Goal: Task Accomplishment & Management: Use online tool/utility

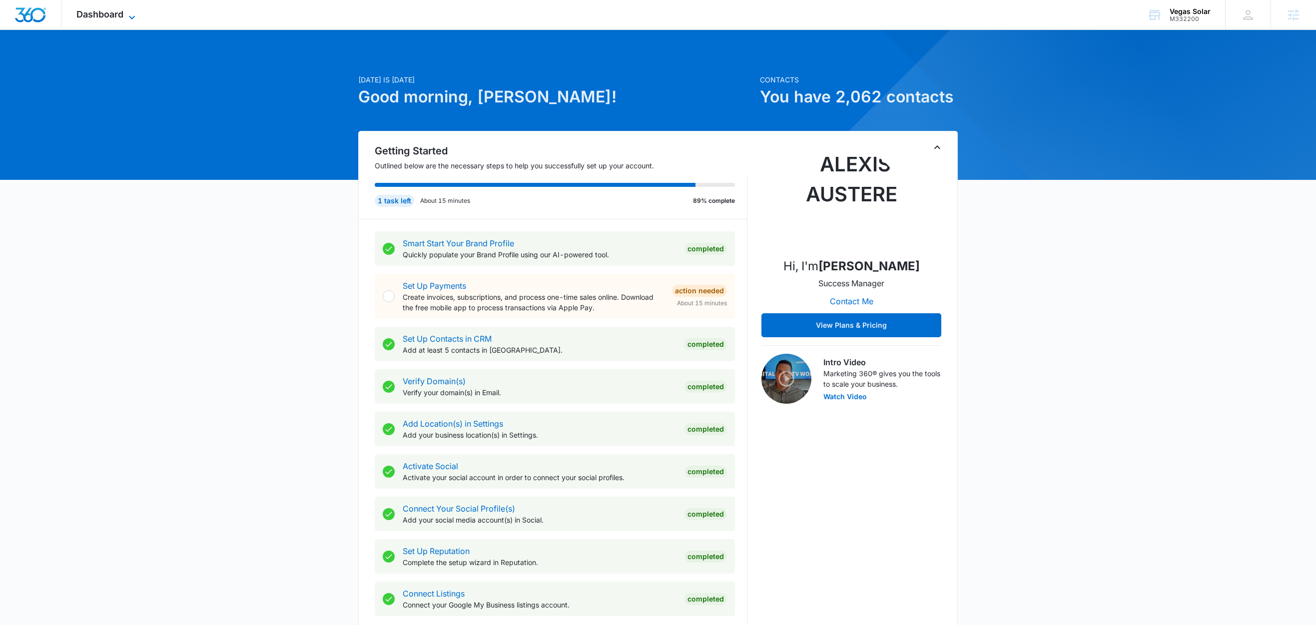
click at [130, 15] on icon at bounding box center [132, 17] width 12 height 12
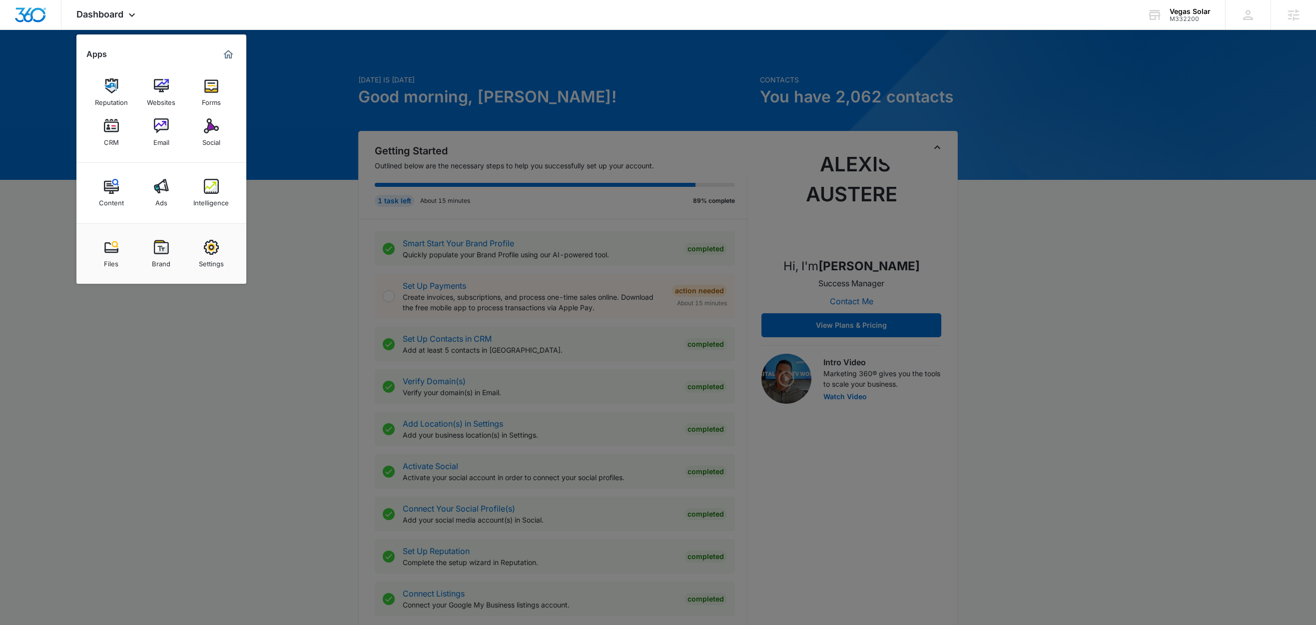
click at [310, 98] on div at bounding box center [658, 312] width 1316 height 625
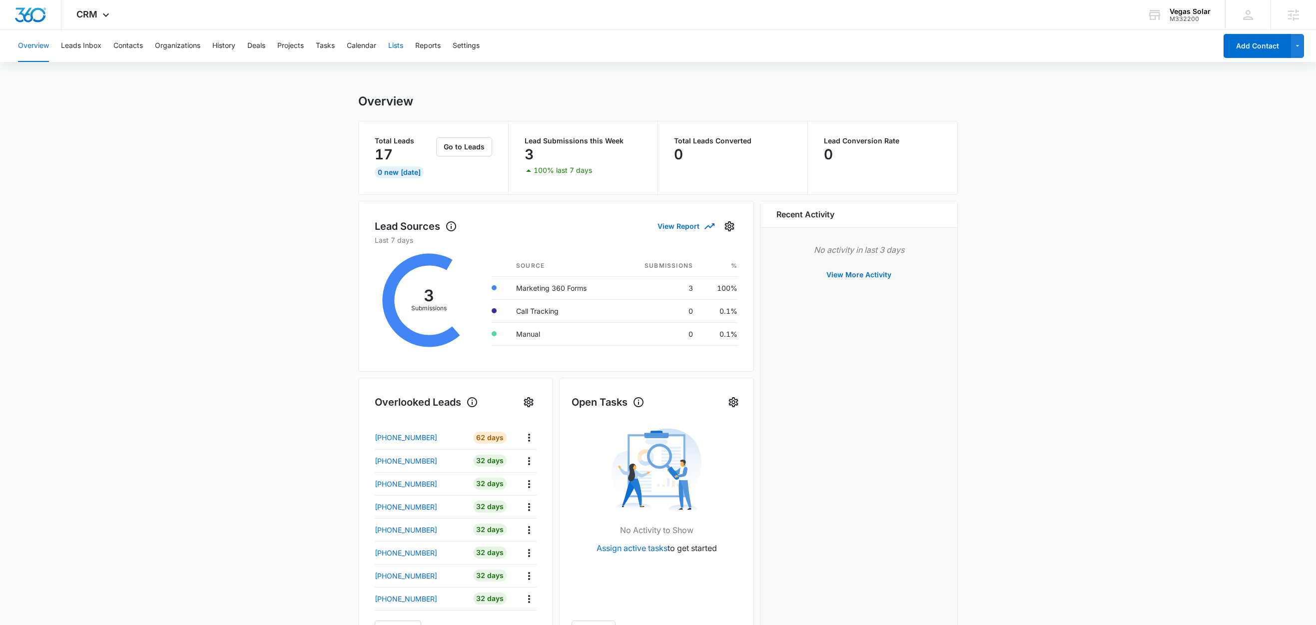
click at [396, 43] on button "Lists" at bounding box center [395, 46] width 15 height 32
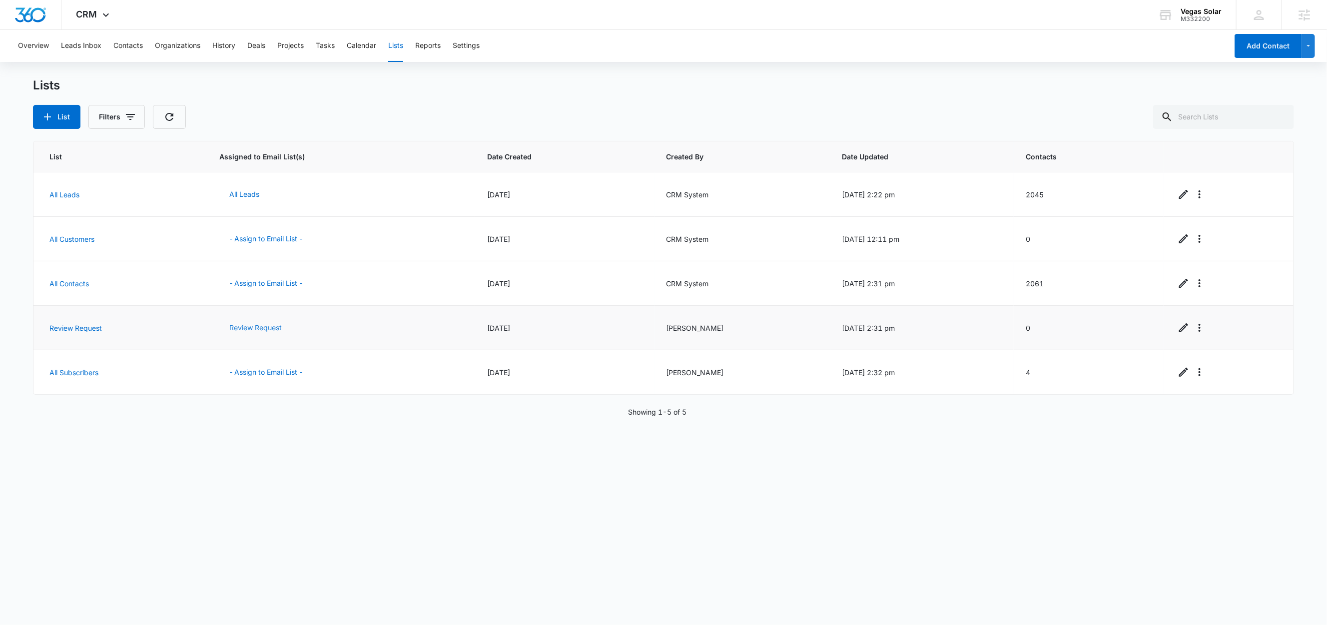
click at [265, 329] on button "Review Request" at bounding box center [255, 328] width 72 height 24
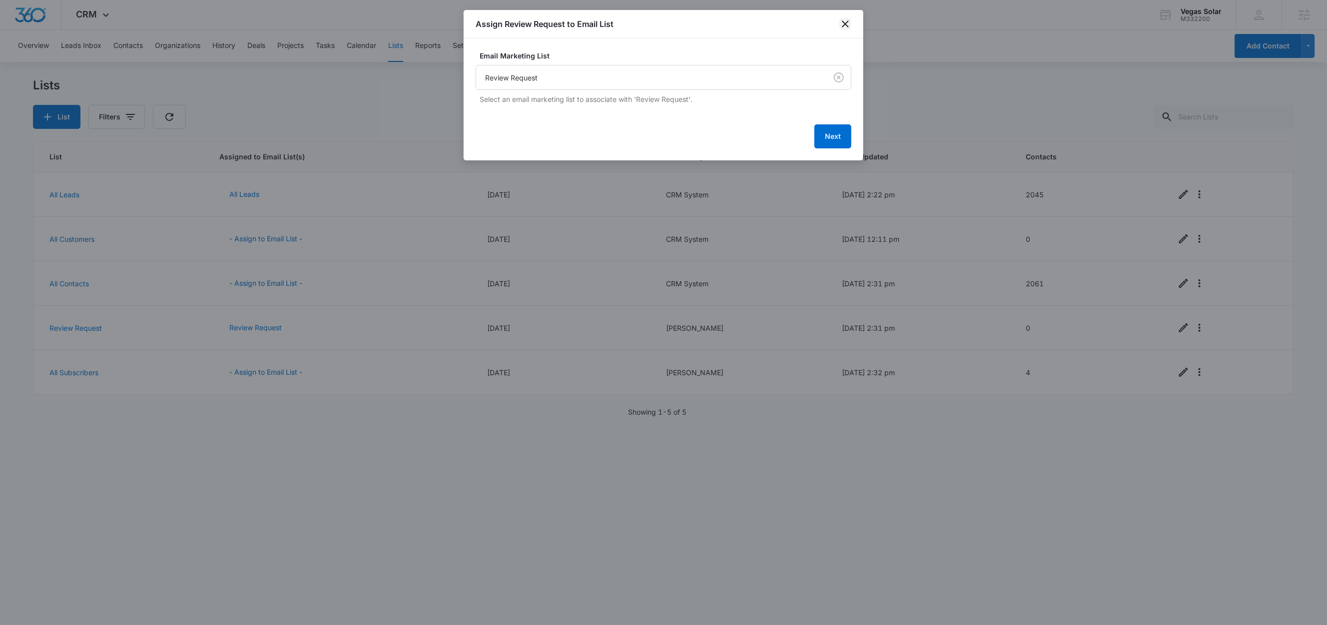
click at [848, 24] on icon "close" at bounding box center [845, 24] width 12 height 12
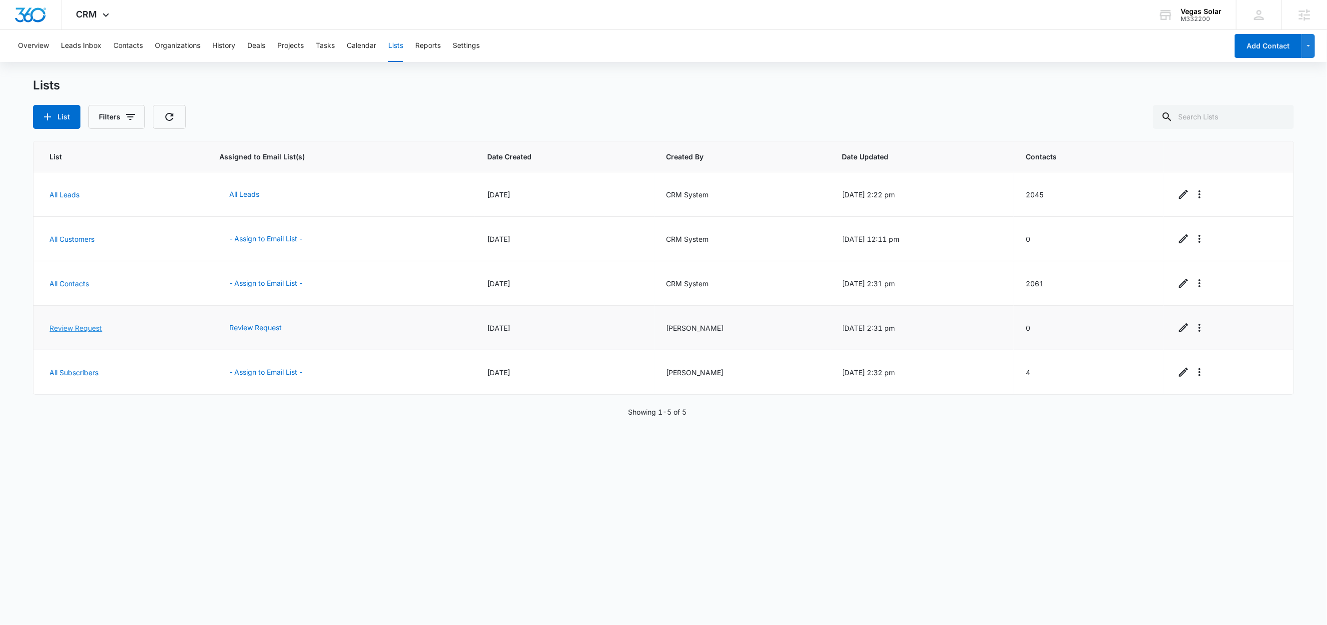
click at [79, 329] on link "Review Request" at bounding box center [75, 328] width 52 height 8
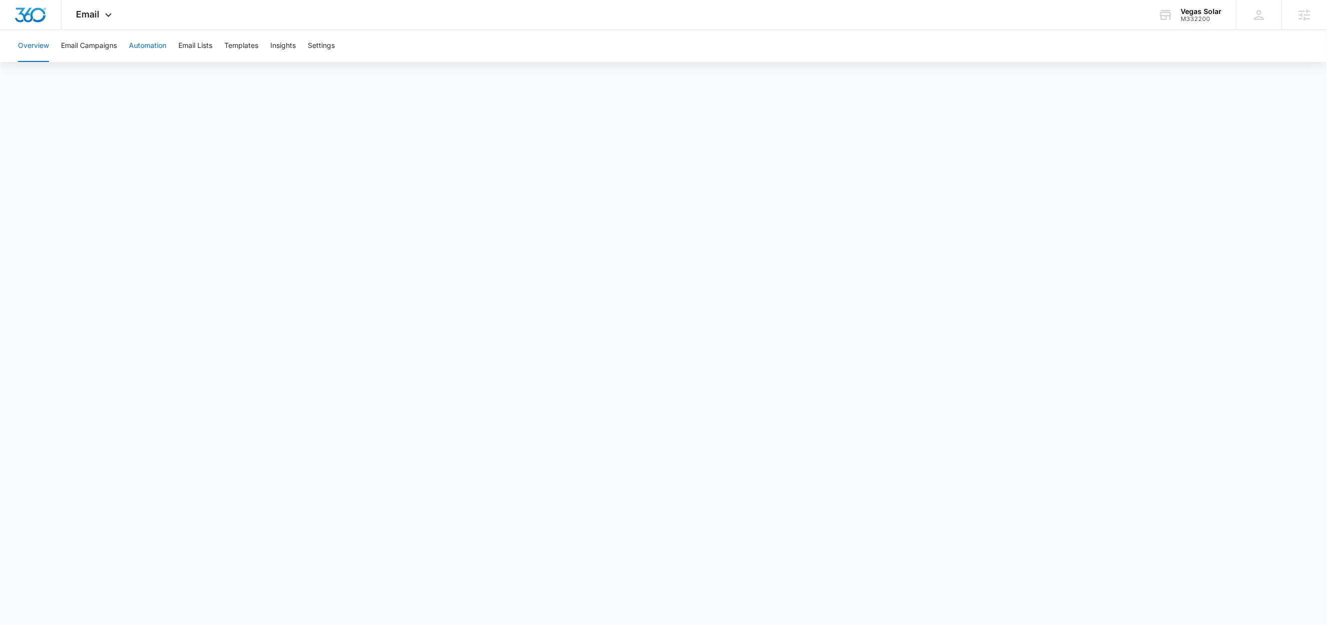
click at [147, 46] on button "Automation" at bounding box center [147, 46] width 37 height 32
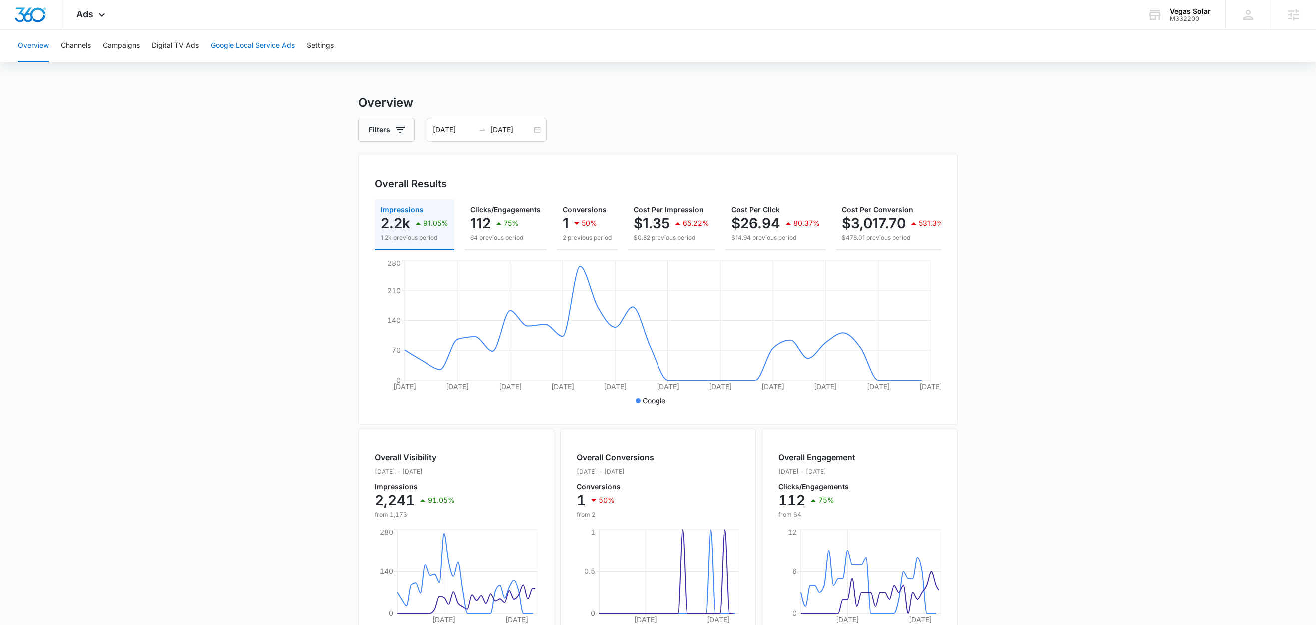
click at [266, 44] on button "Google Local Service Ads" at bounding box center [253, 46] width 84 height 32
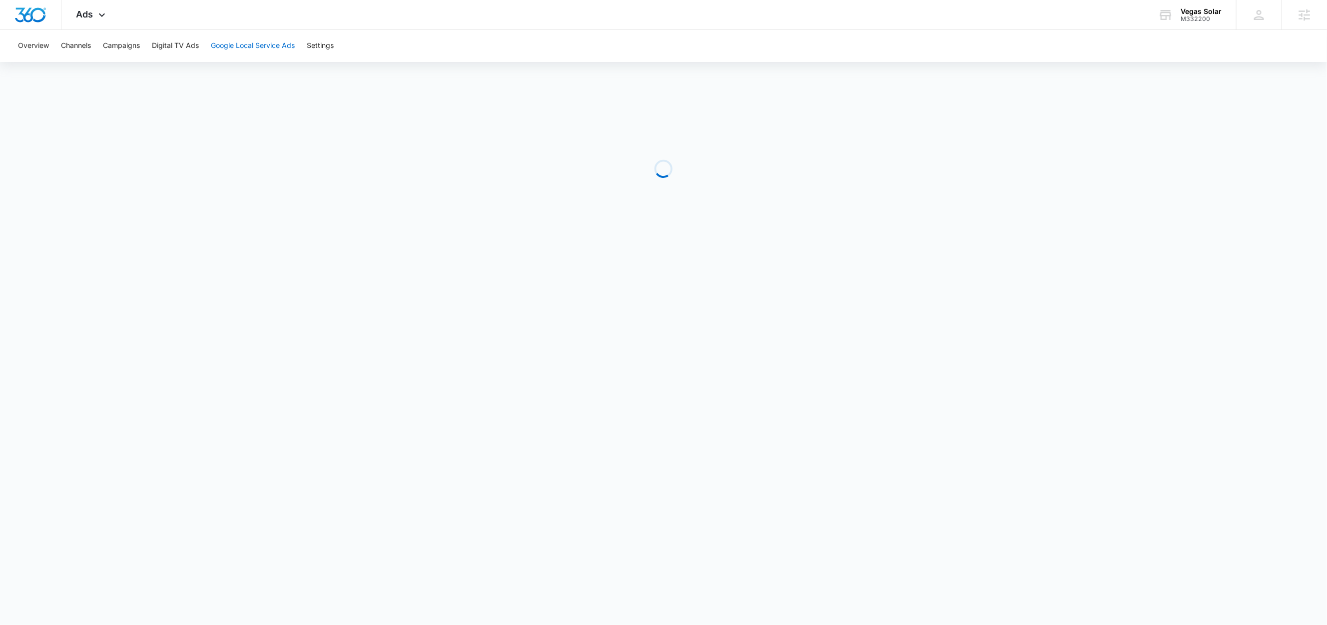
click at [245, 41] on button "Google Local Service Ads" at bounding box center [253, 46] width 84 height 32
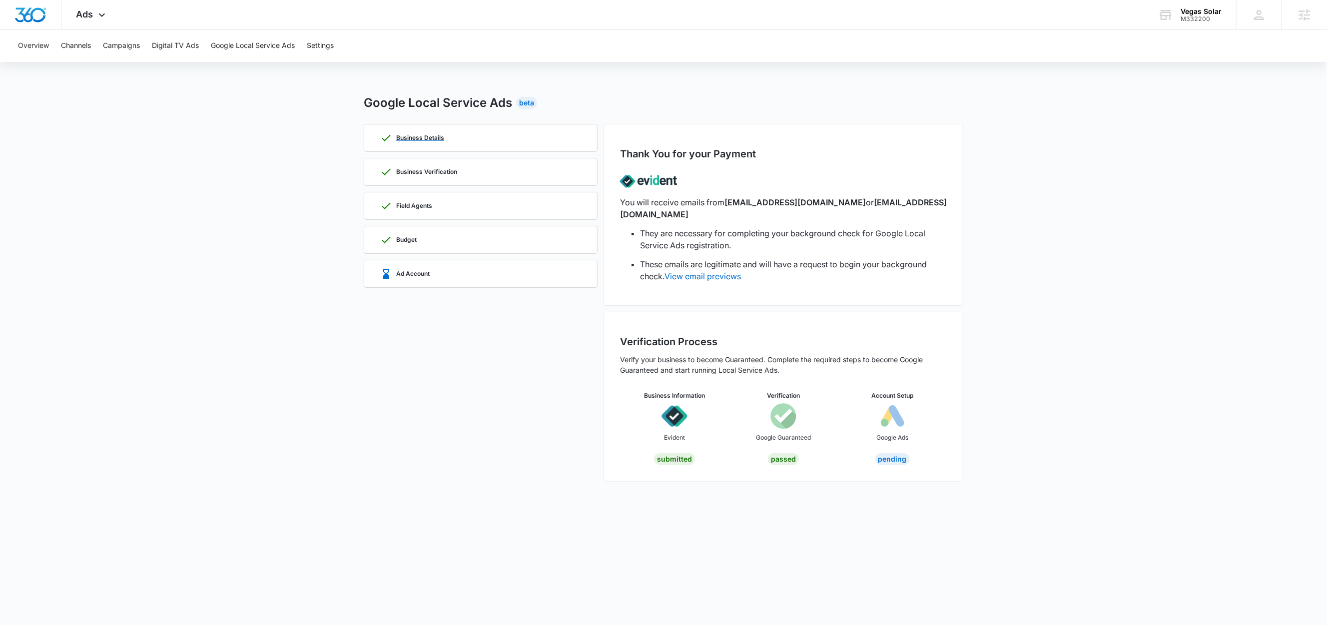
click at [426, 140] on p "Business Details" at bounding box center [420, 138] width 48 height 6
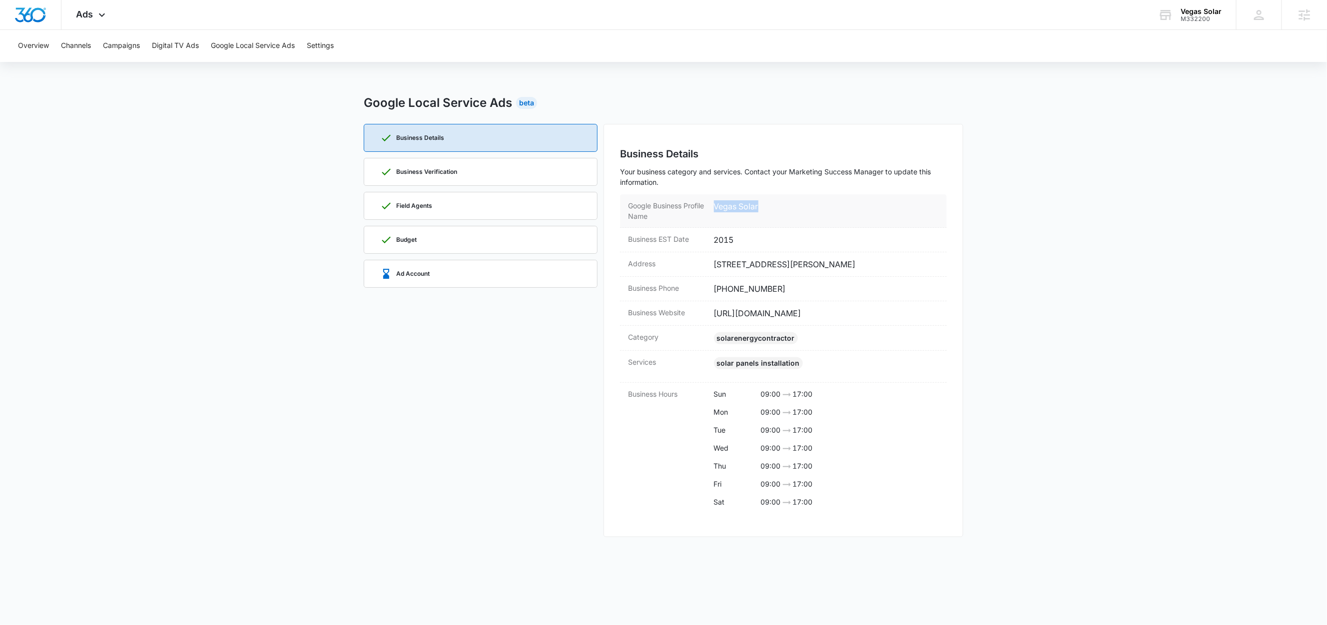
drag, startPoint x: 762, startPoint y: 205, endPoint x: 715, endPoint y: 210, distance: 47.8
click at [715, 210] on dd "Vegas Solar" at bounding box center [826, 210] width 225 height 21
copy dd "Vegas Solar"
drag, startPoint x: 784, startPoint y: 299, endPoint x: 712, endPoint y: 305, distance: 72.2
click at [712, 301] on div "Business Phone (702) 937-9323" at bounding box center [783, 289] width 327 height 24
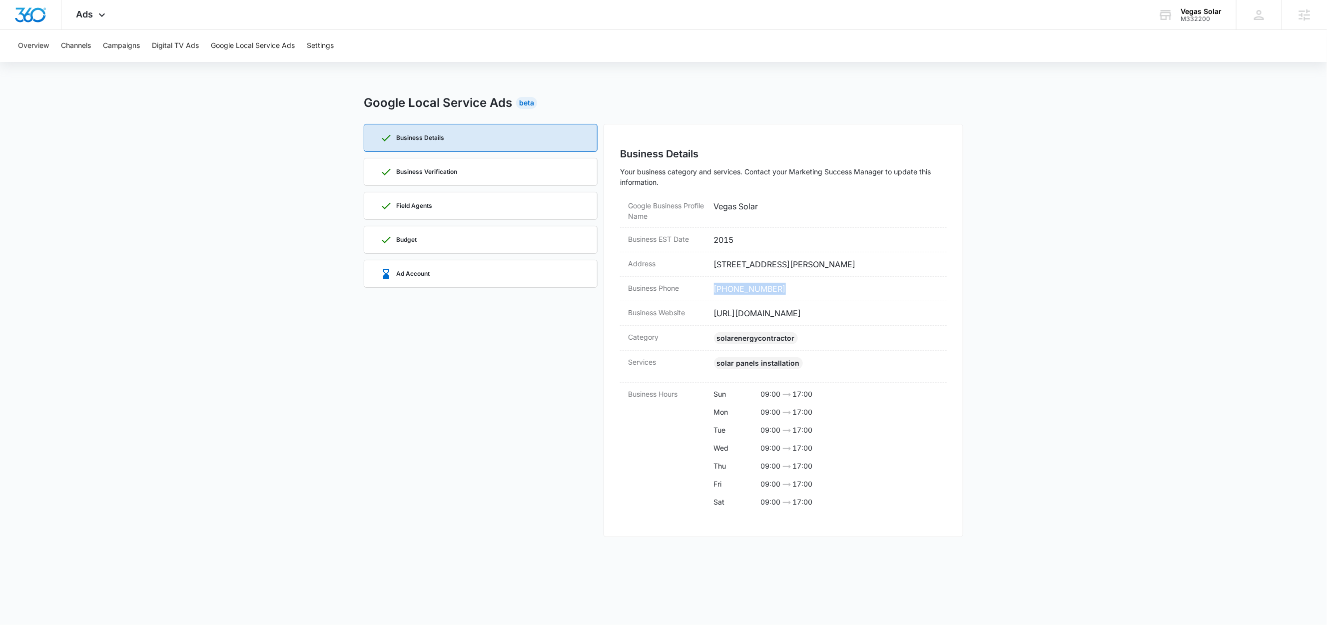
copy dd "(702) 937-9323"
click at [797, 319] on dd "https://www.vegassolar.com/" at bounding box center [826, 313] width 225 height 12
copy dd "https://www.vegassolar.com/"
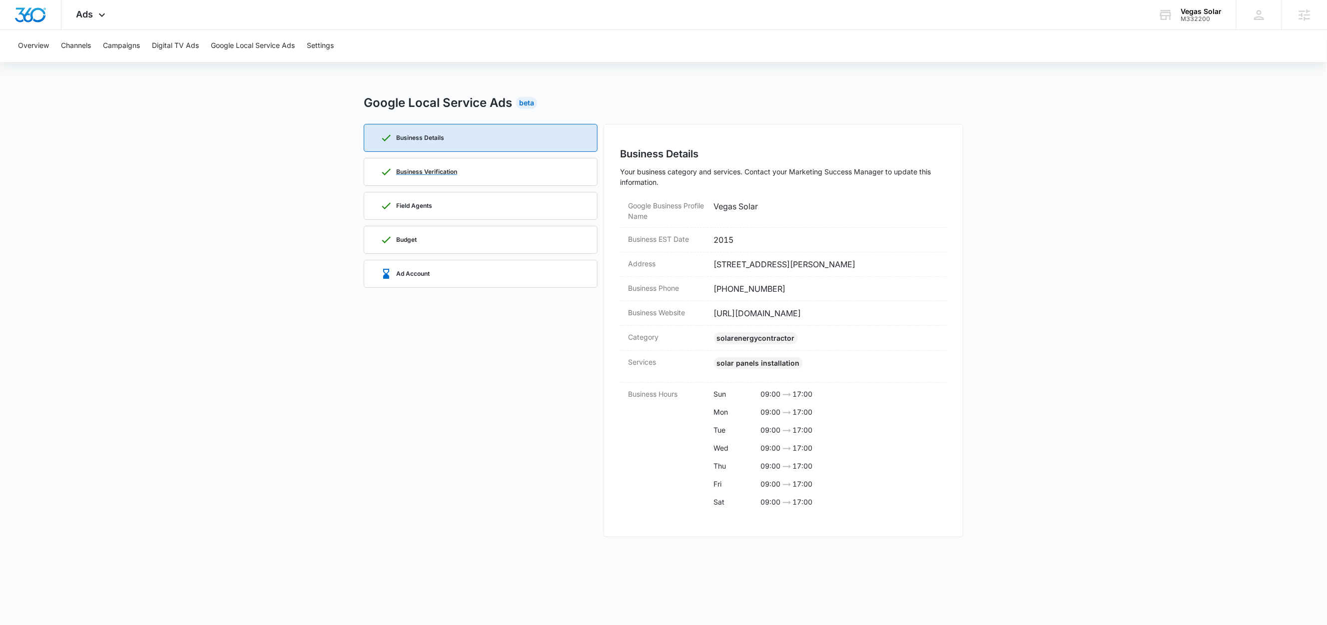
click at [491, 172] on div "Business Verification" at bounding box center [480, 171] width 201 height 27
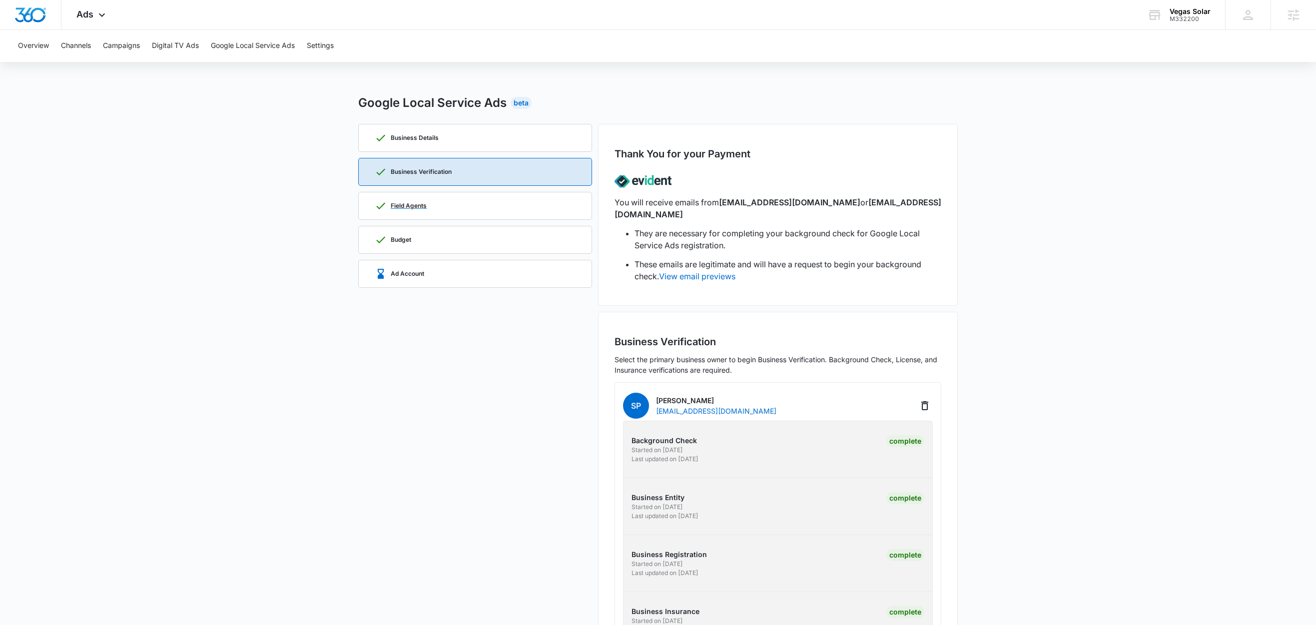
click at [430, 203] on div "Field Agents" at bounding box center [475, 205] width 201 height 27
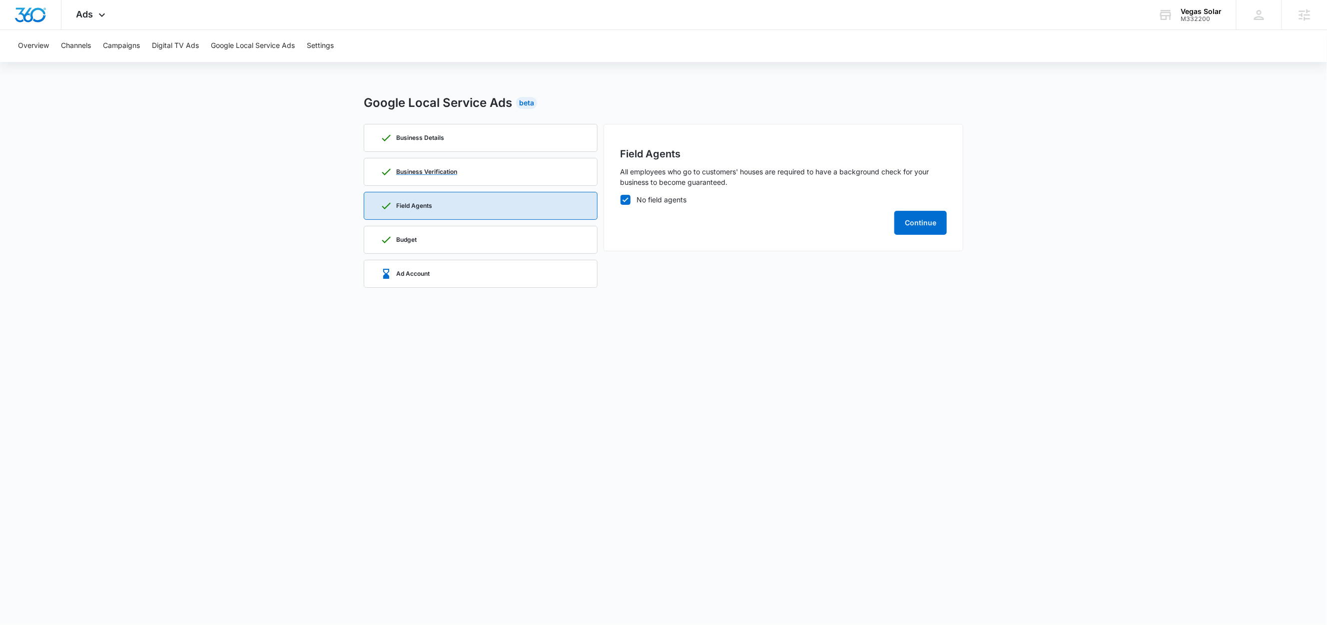
click at [436, 175] on div "Business Verification" at bounding box center [418, 172] width 77 height 12
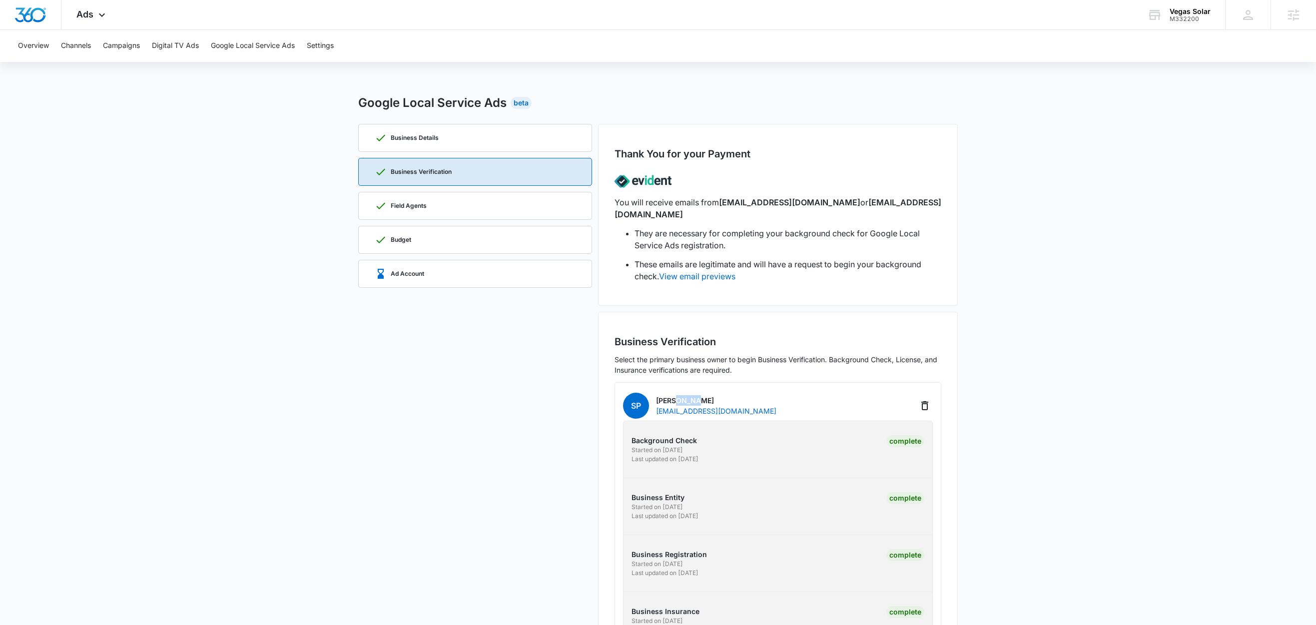
drag, startPoint x: 691, startPoint y: 390, endPoint x: 676, endPoint y: 391, distance: 15.1
click at [676, 395] on p "Stan Popek" at bounding box center [716, 400] width 120 height 10
copy p "Popek"
click at [465, 132] on div "Business Details" at bounding box center [475, 137] width 201 height 27
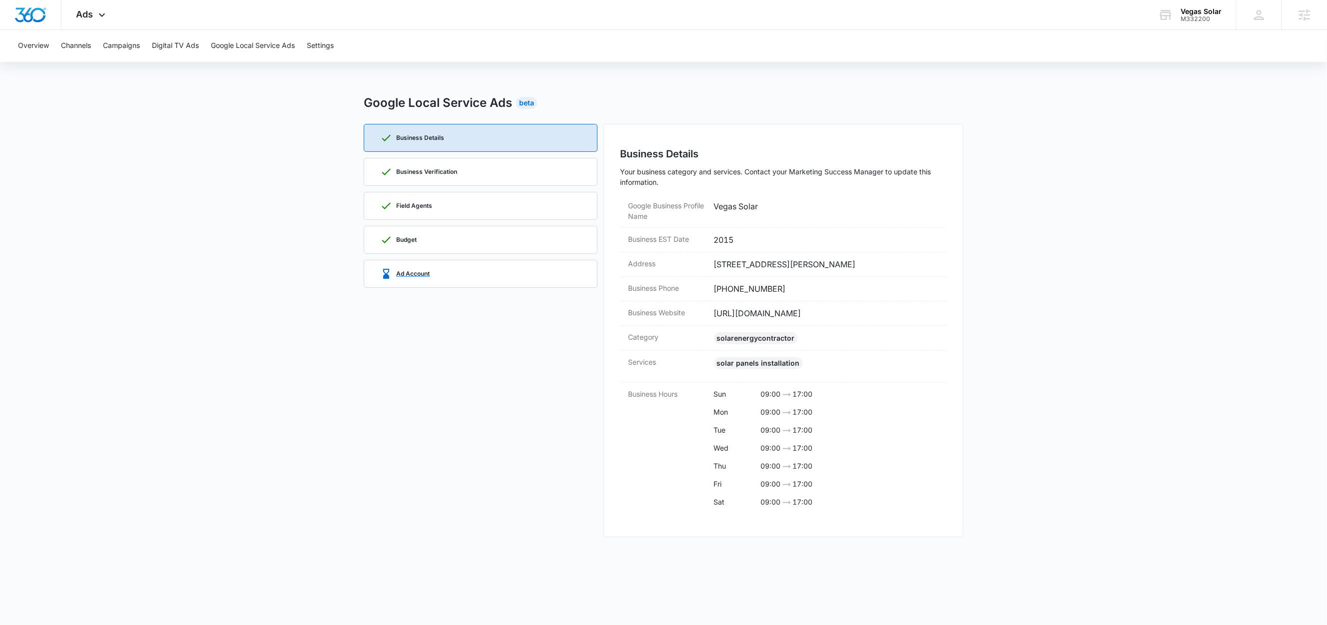
click at [453, 278] on div "Ad Account" at bounding box center [480, 273] width 201 height 27
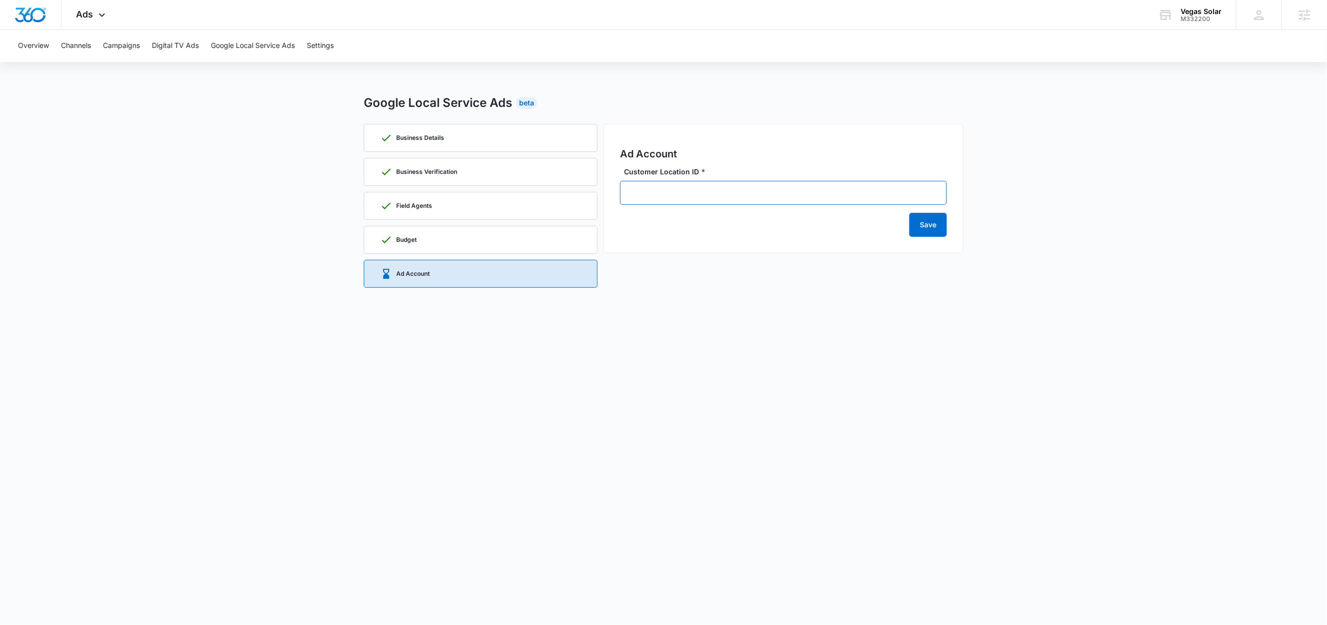
click at [698, 197] on input "Customer Location ID *" at bounding box center [783, 193] width 327 height 24
paste input "774-976-2866"
type input "774-976-2866"
click at [926, 222] on button "Save" at bounding box center [927, 225] width 37 height 24
click at [926, 222] on div "Save" at bounding box center [783, 221] width 327 height 32
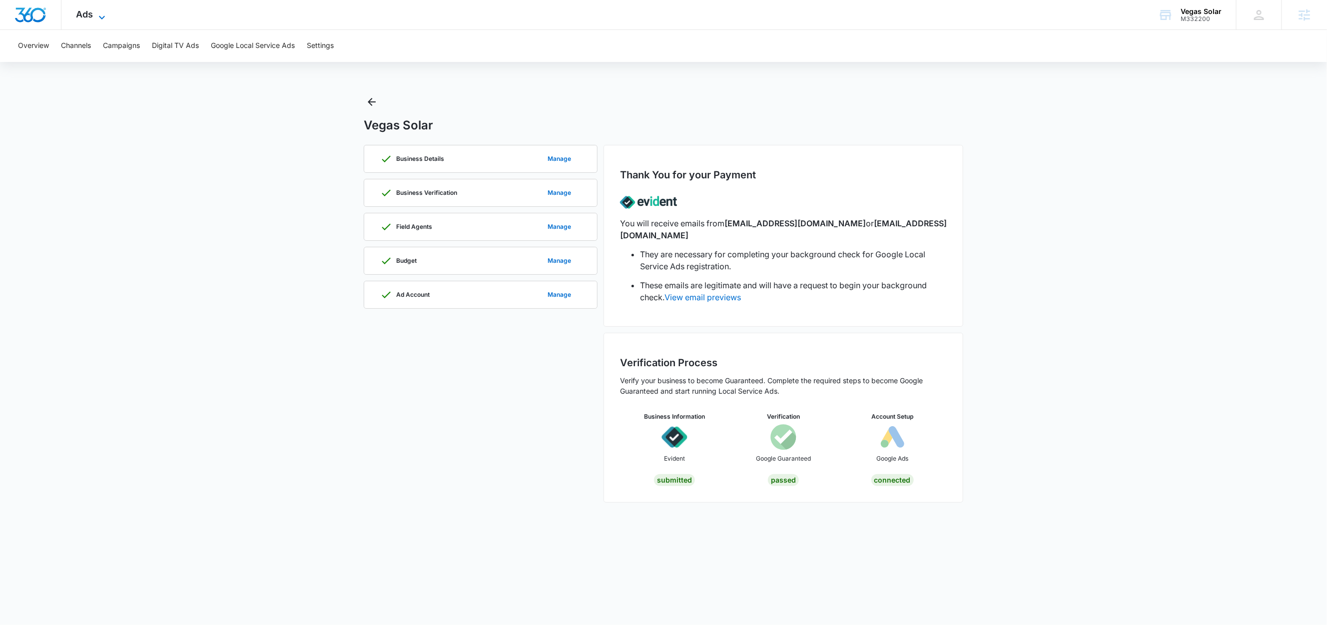
click at [98, 12] on icon at bounding box center [102, 17] width 12 height 12
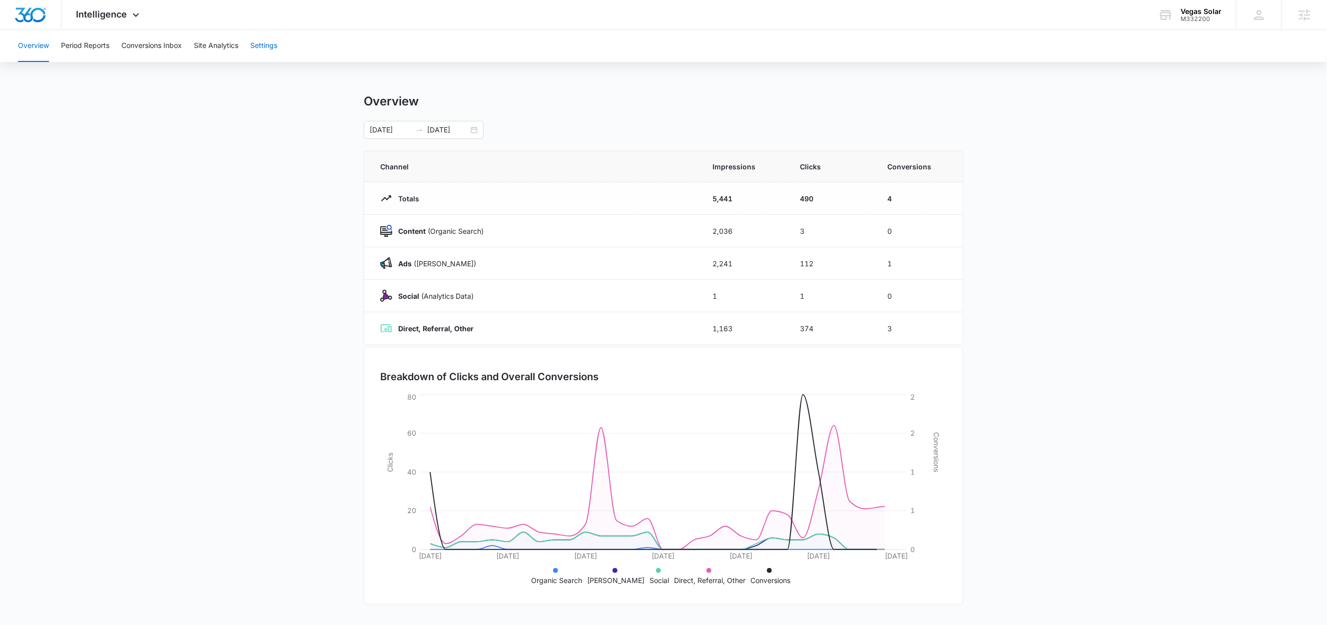
click at [267, 47] on button "Settings" at bounding box center [263, 46] width 27 height 32
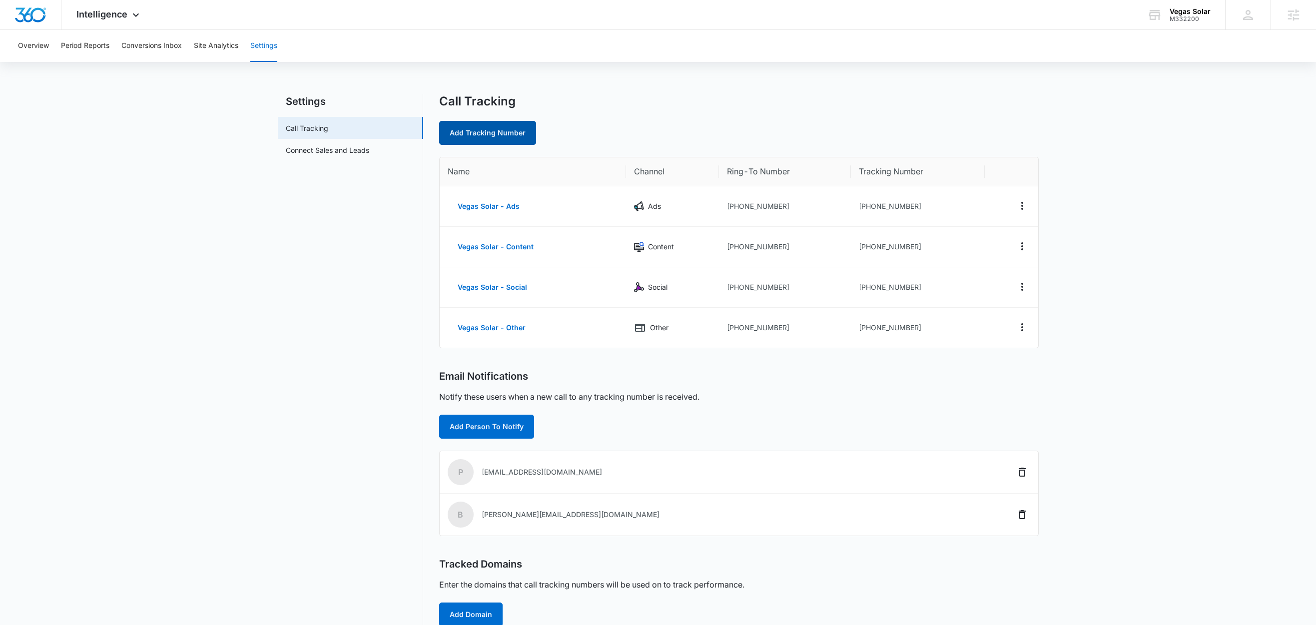
click at [504, 137] on link "Add Tracking Number" at bounding box center [487, 133] width 97 height 24
select select "by_area_code"
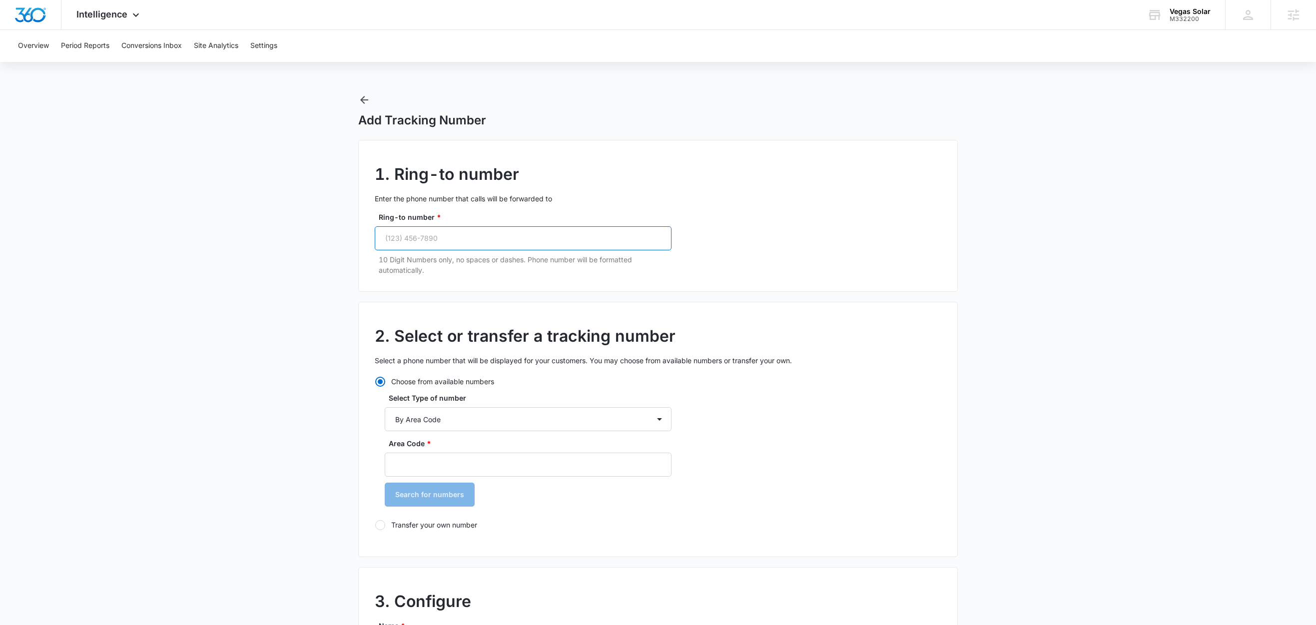
click at [454, 240] on input "Ring-to number *" at bounding box center [523, 238] width 297 height 24
paste input "(702) 800-2700"
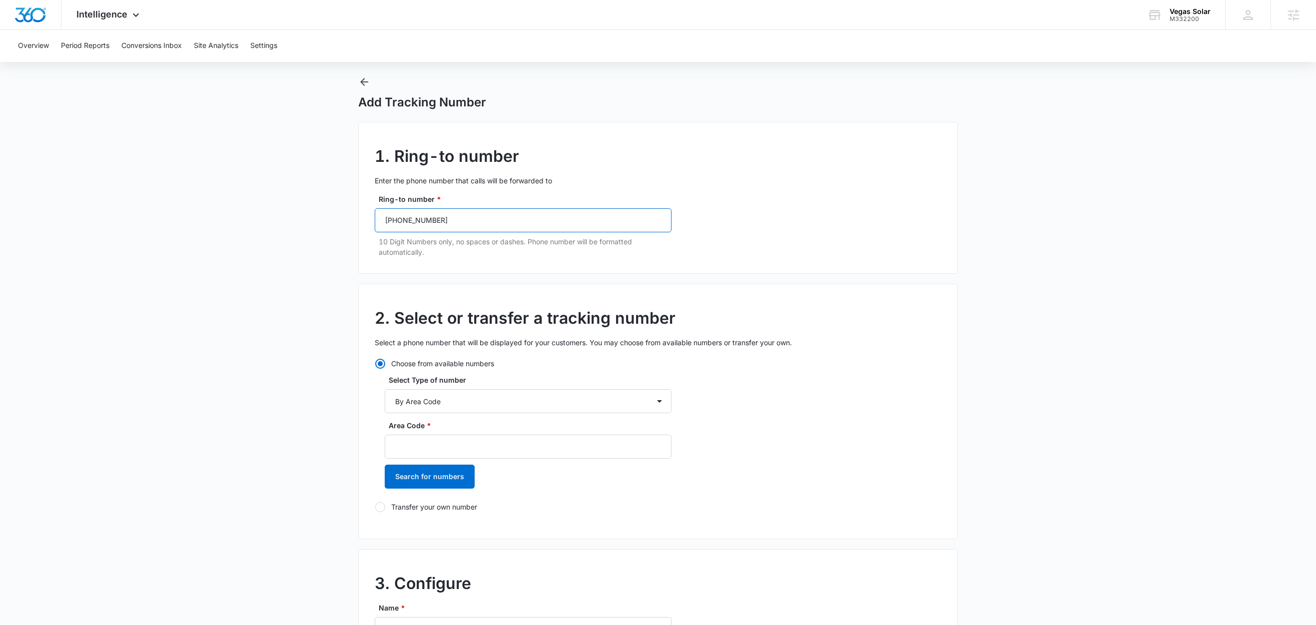
scroll to position [82, 0]
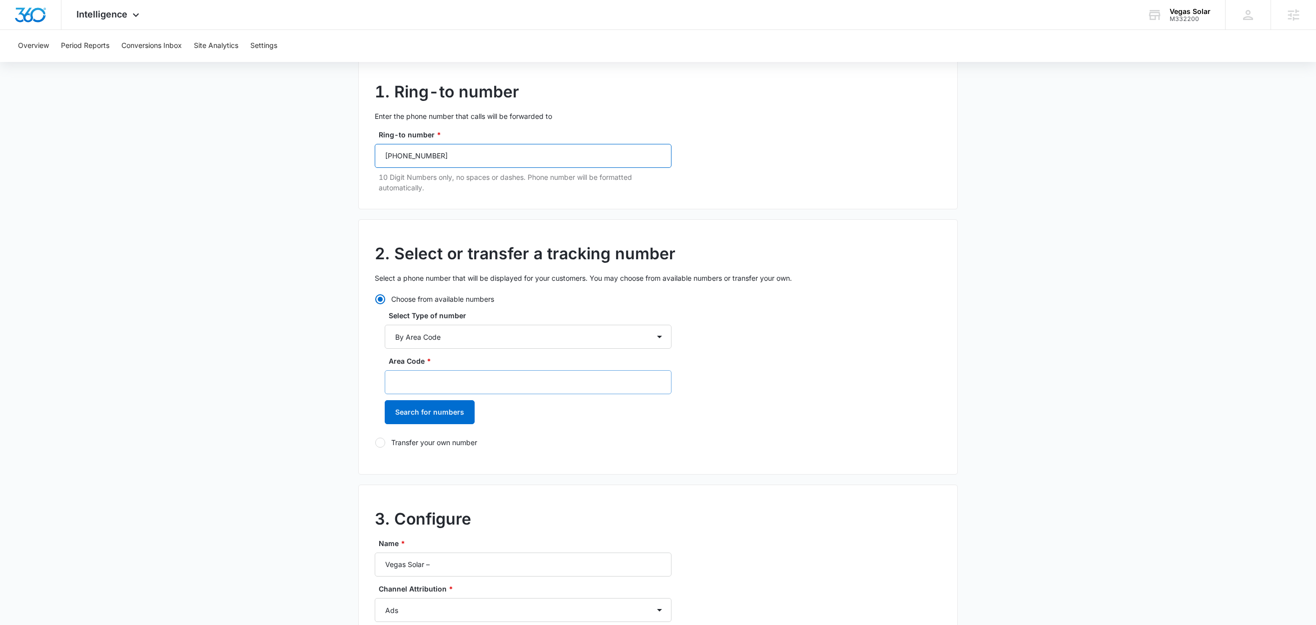
type input "(702) 800-2700"
click at [424, 375] on input "Area Code *" at bounding box center [528, 382] width 287 height 24
type input "702"
click at [412, 406] on button "Search for numbers" at bounding box center [430, 412] width 90 height 24
click at [440, 470] on label "+17022130109" at bounding box center [528, 464] width 287 height 10
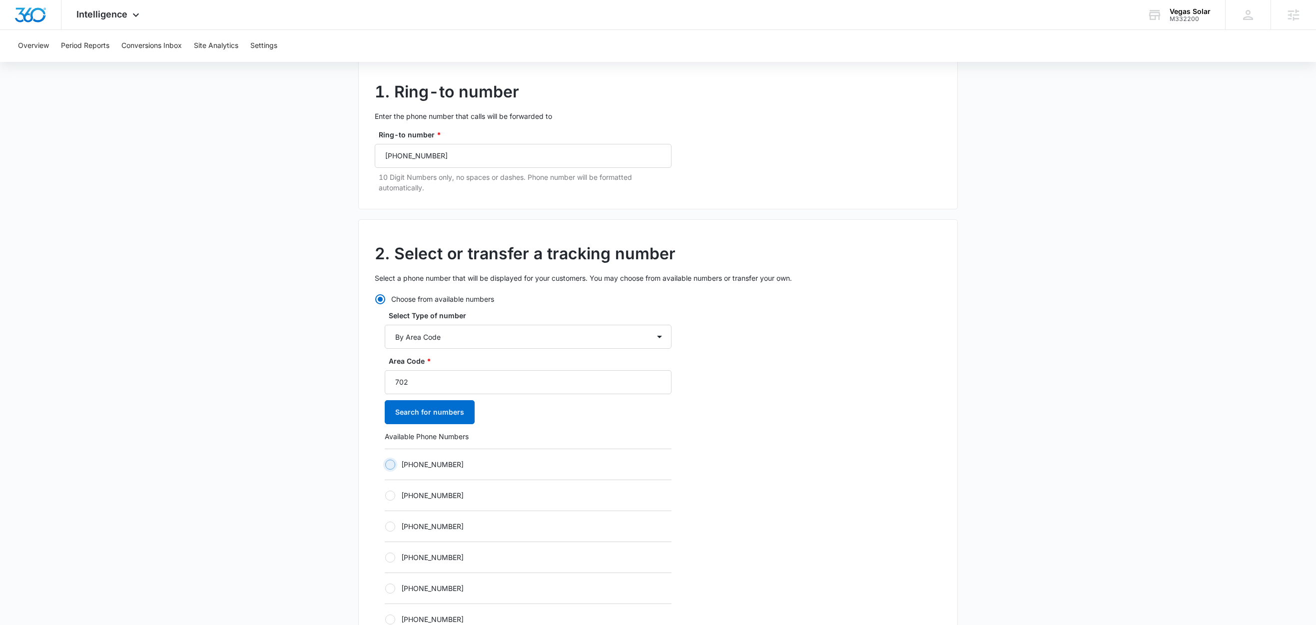
click at [385, 465] on input "+17022130109" at bounding box center [385, 464] width 0 height 0
radio input "true"
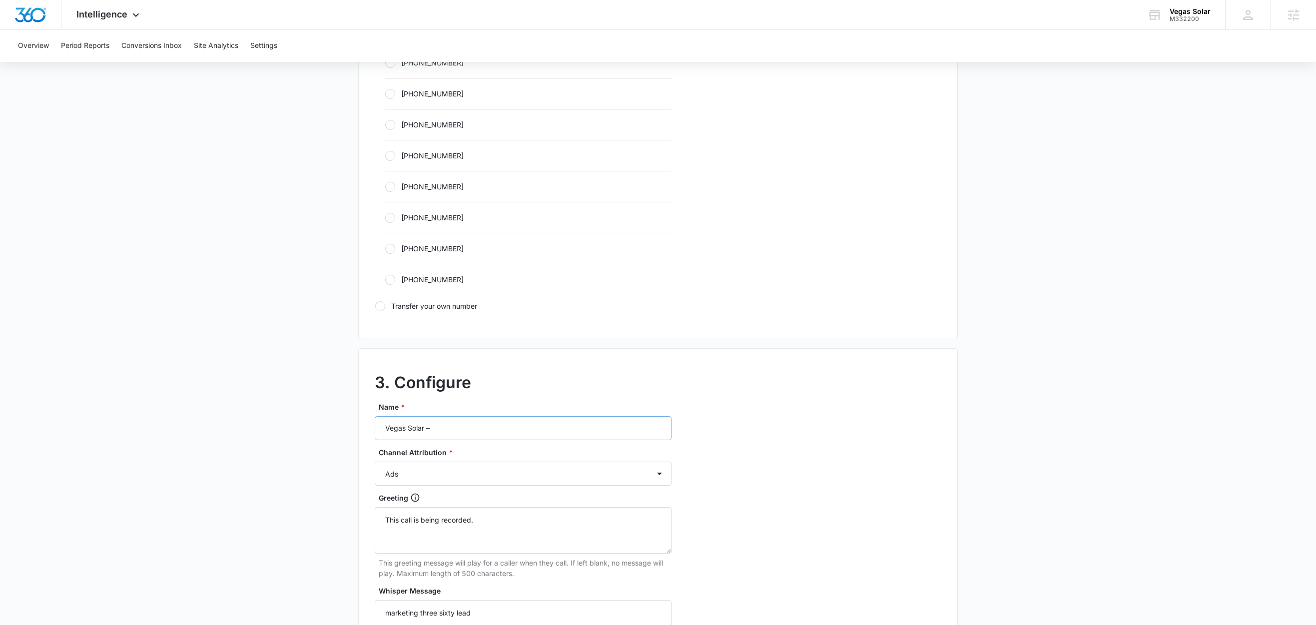
scroll to position [558, 0]
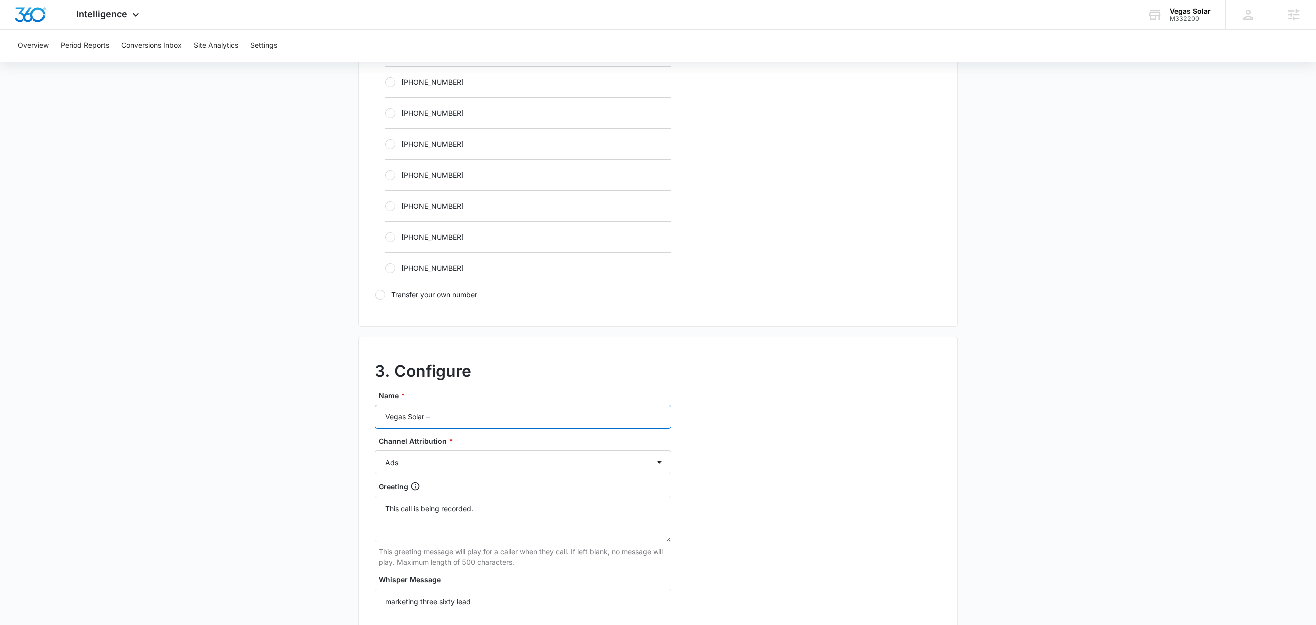
click at [481, 418] on input "Vegas Solar –" at bounding box center [523, 417] width 297 height 24
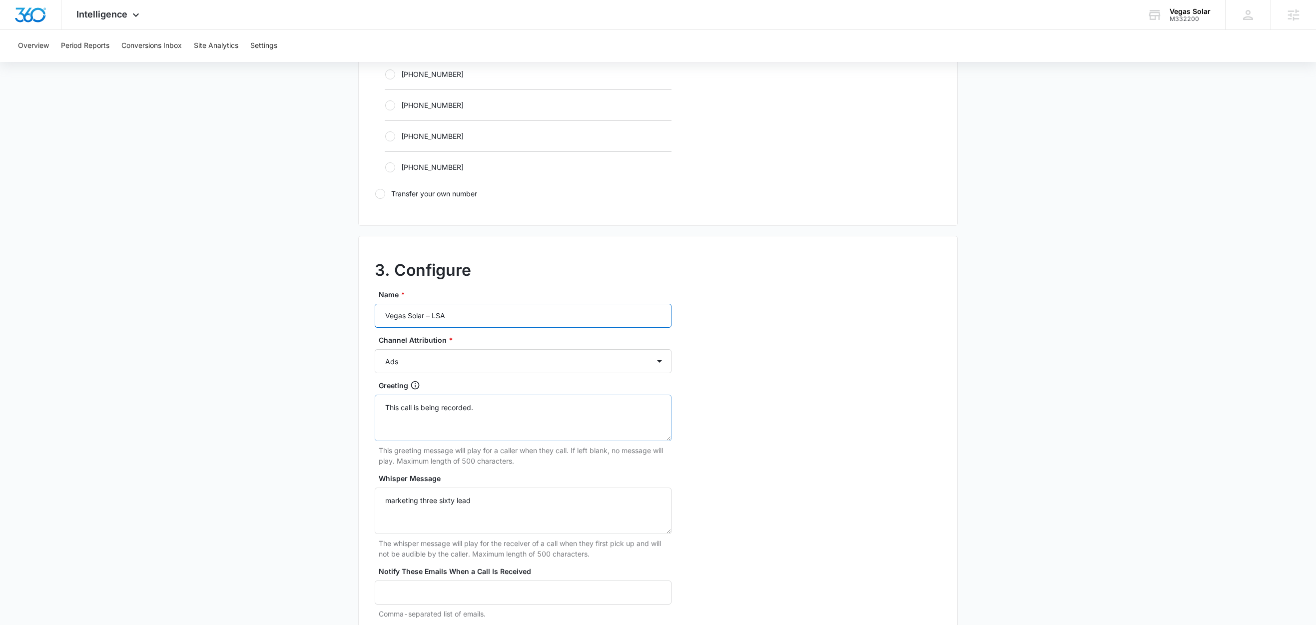
scroll to position [663, 0]
type input "Vegas Solar – LSA"
click at [471, 361] on select "Ads Local Service Ads Content Social Other" at bounding box center [523, 357] width 297 height 24
select select "LSA"
click at [375, 348] on select "Ads Local Service Ads Content Social Other" at bounding box center [523, 357] width 297 height 24
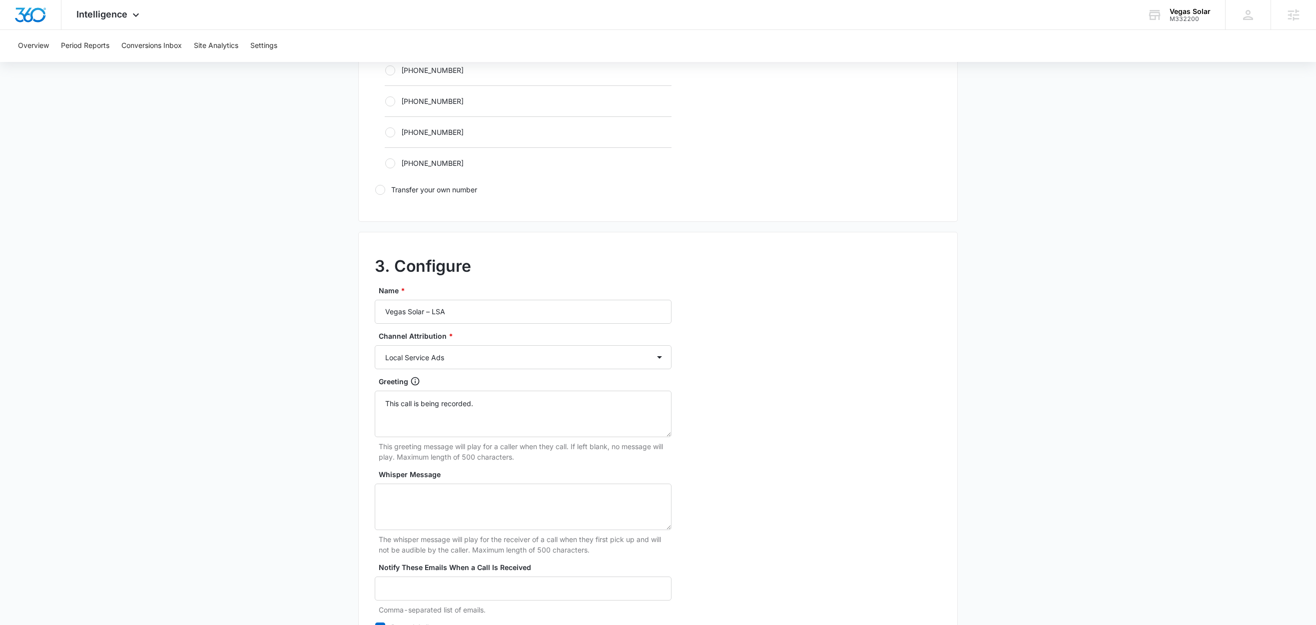
click at [278, 433] on main "Add Tracking Number 1. Ring-to number Enter the phone number that calls will be…" at bounding box center [658, 79] width 1316 height 1297
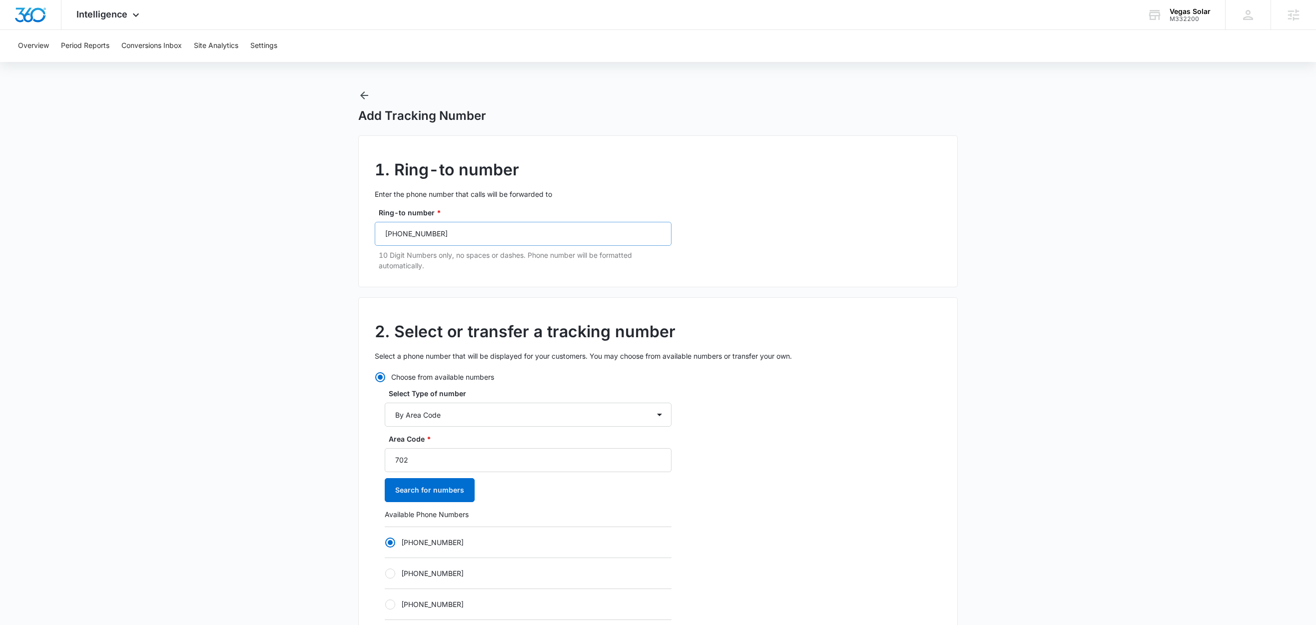
scroll to position [0, 0]
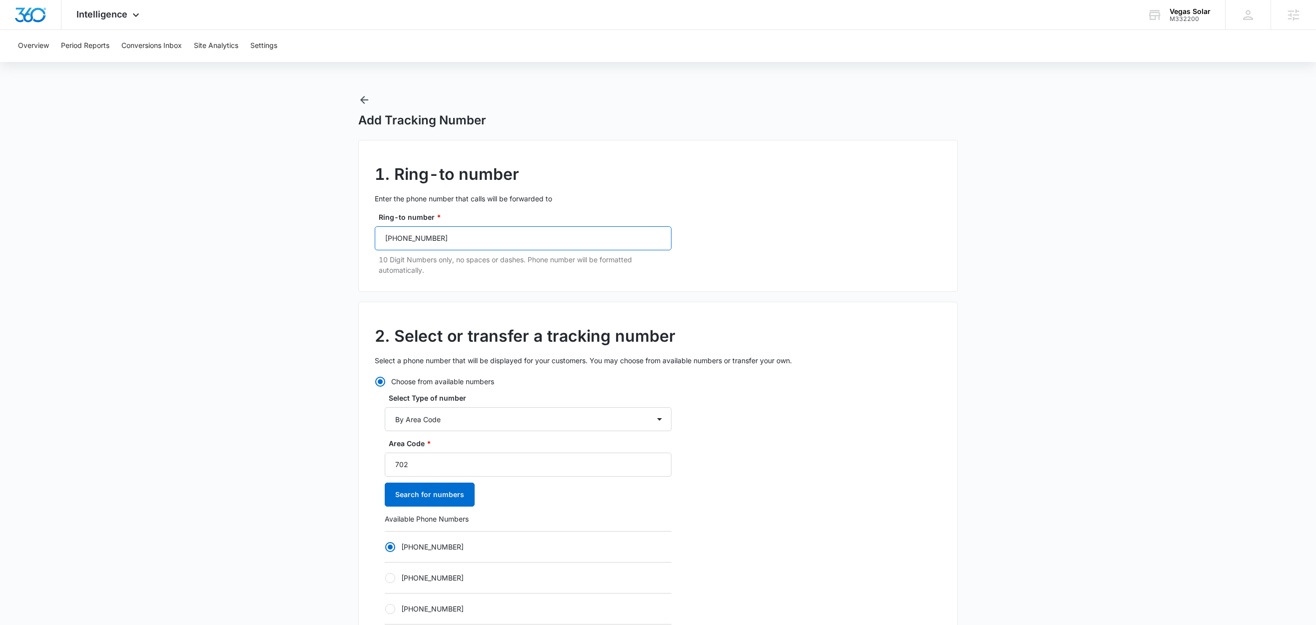
click at [468, 238] on input "(702) 800-2700" at bounding box center [523, 238] width 297 height 24
click at [468, 239] on input "(702) 800-2700" at bounding box center [523, 238] width 297 height 24
paste input "937-9323"
type input "(702) 937-9323"
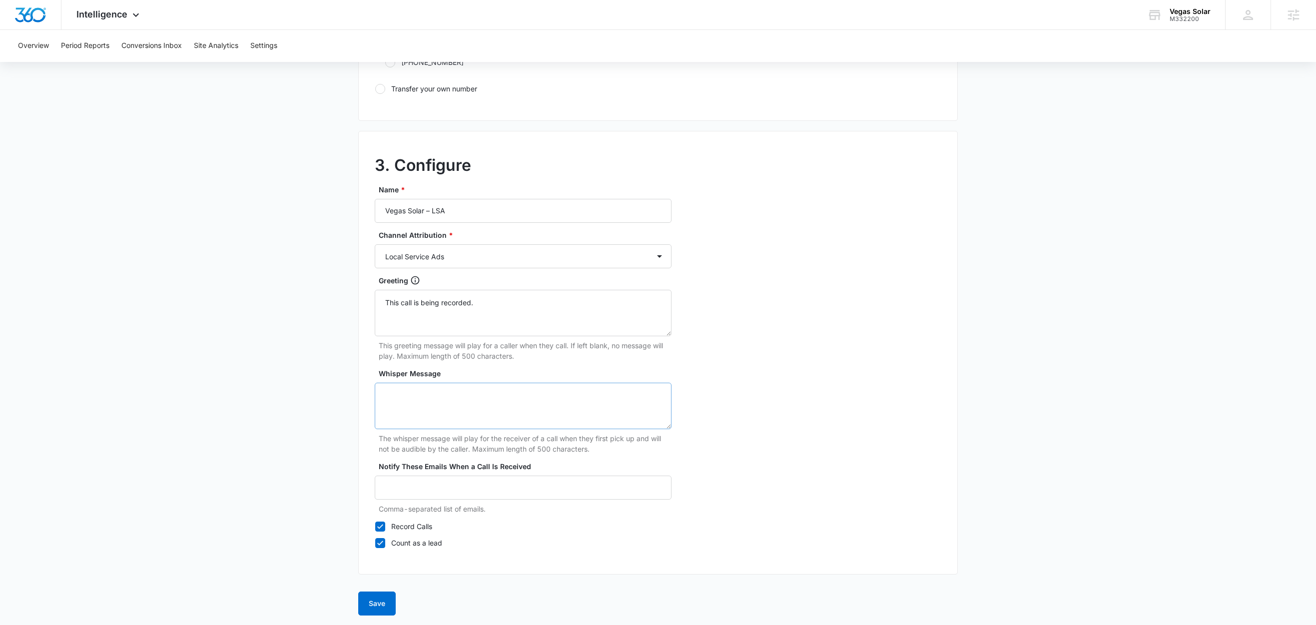
scroll to position [771, 0]
click at [375, 602] on button "Save" at bounding box center [376, 601] width 37 height 24
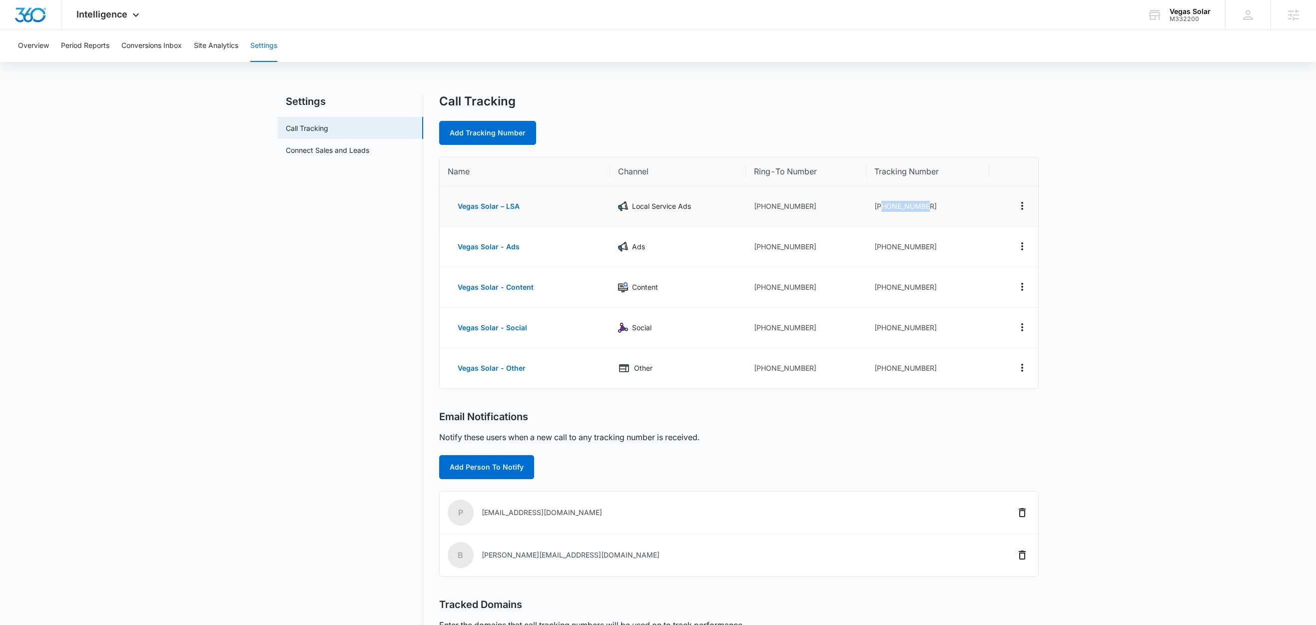
drag, startPoint x: 932, startPoint y: 204, endPoint x: 880, endPoint y: 210, distance: 52.3
click at [880, 210] on td "[PHONE_NUMBER]" at bounding box center [927, 206] width 123 height 40
copy td "7022130109"
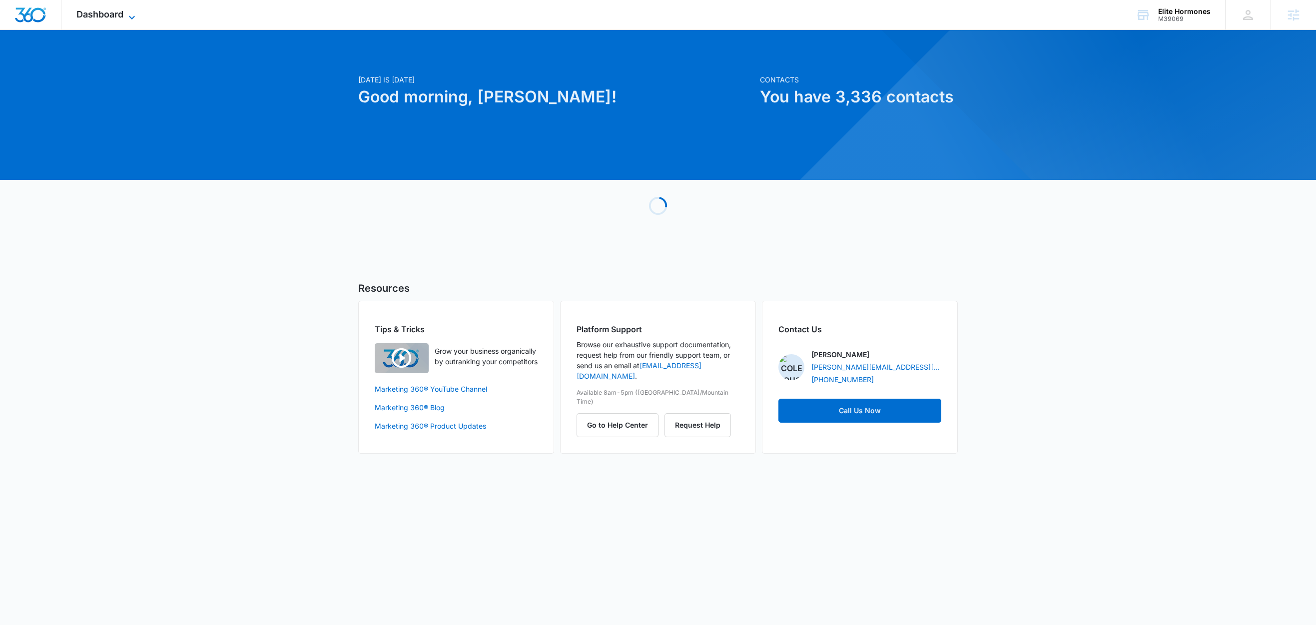
click at [120, 13] on span "Dashboard" at bounding box center [99, 14] width 47 height 10
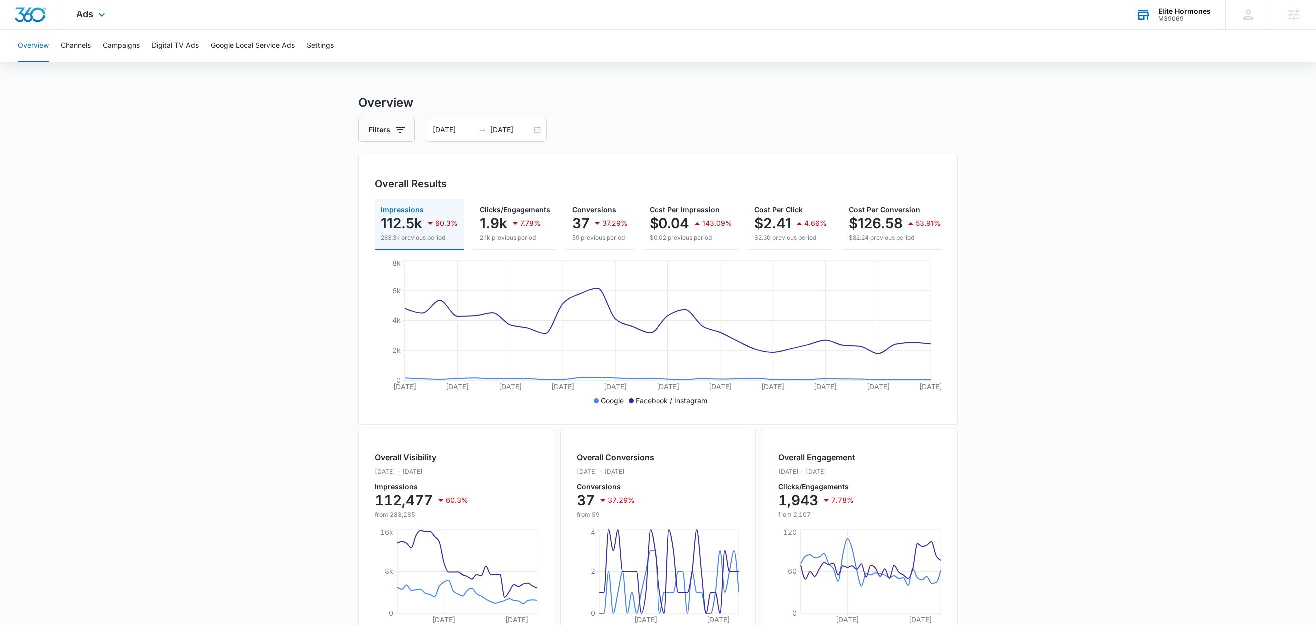
click at [1176, 12] on div "Elite Hormones" at bounding box center [1184, 11] width 52 height 8
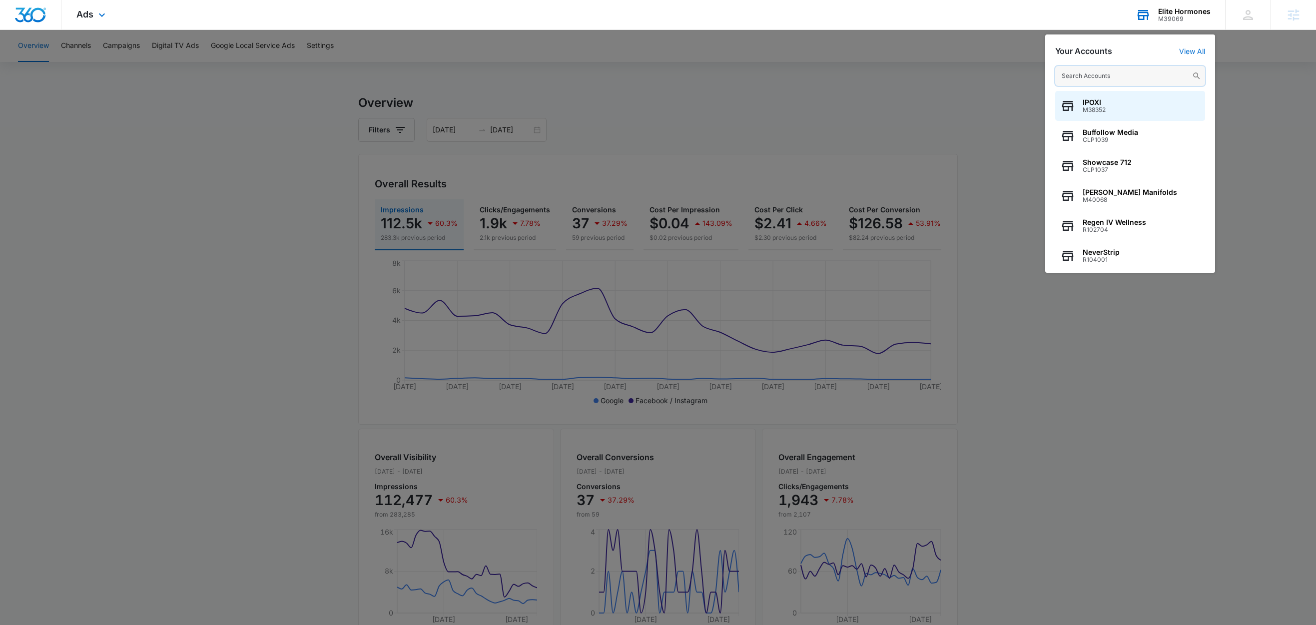
click at [1122, 77] on input "text" at bounding box center [1130, 76] width 150 height 20
paste input "M39069"
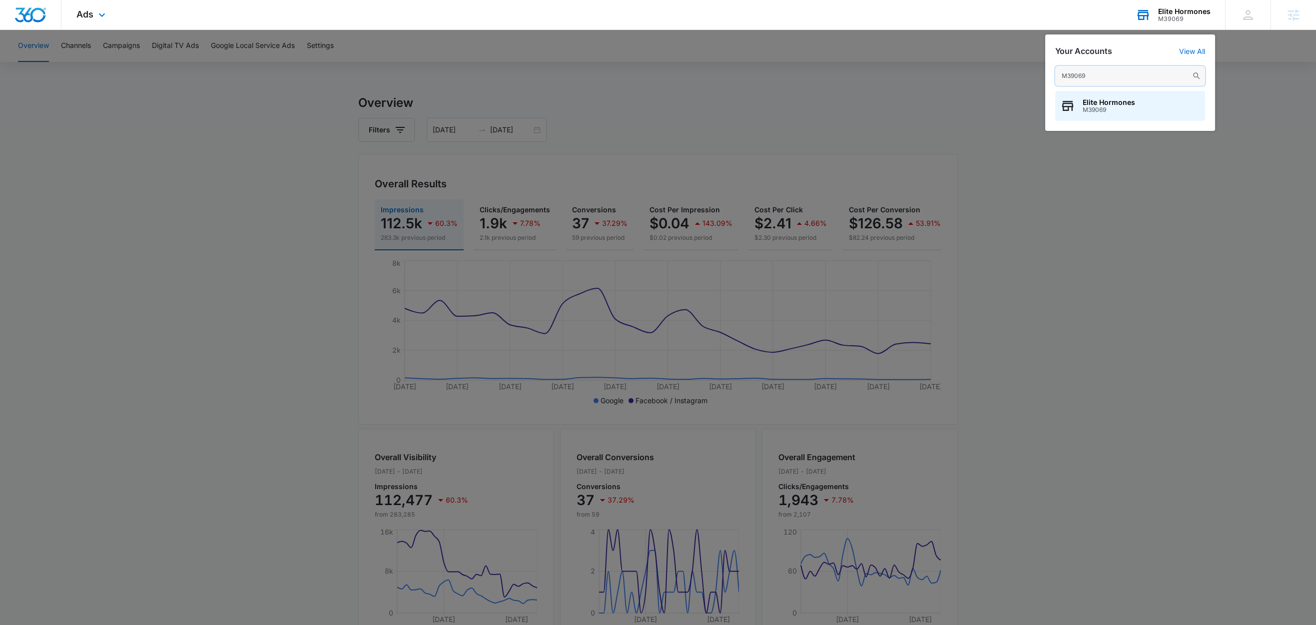
type input "M39069"
click at [1177, 12] on div "Elite Hormones" at bounding box center [1184, 11] width 52 height 8
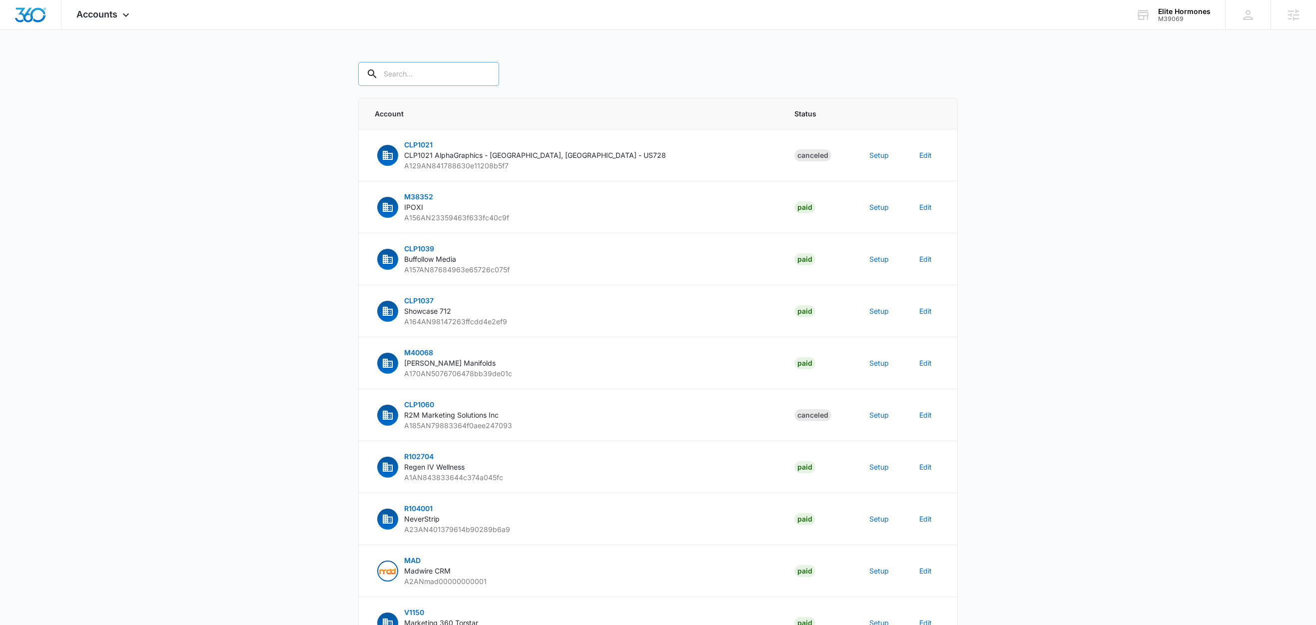
click at [431, 70] on input "text" at bounding box center [428, 74] width 141 height 24
paste input "M39069"
type input "M39069"
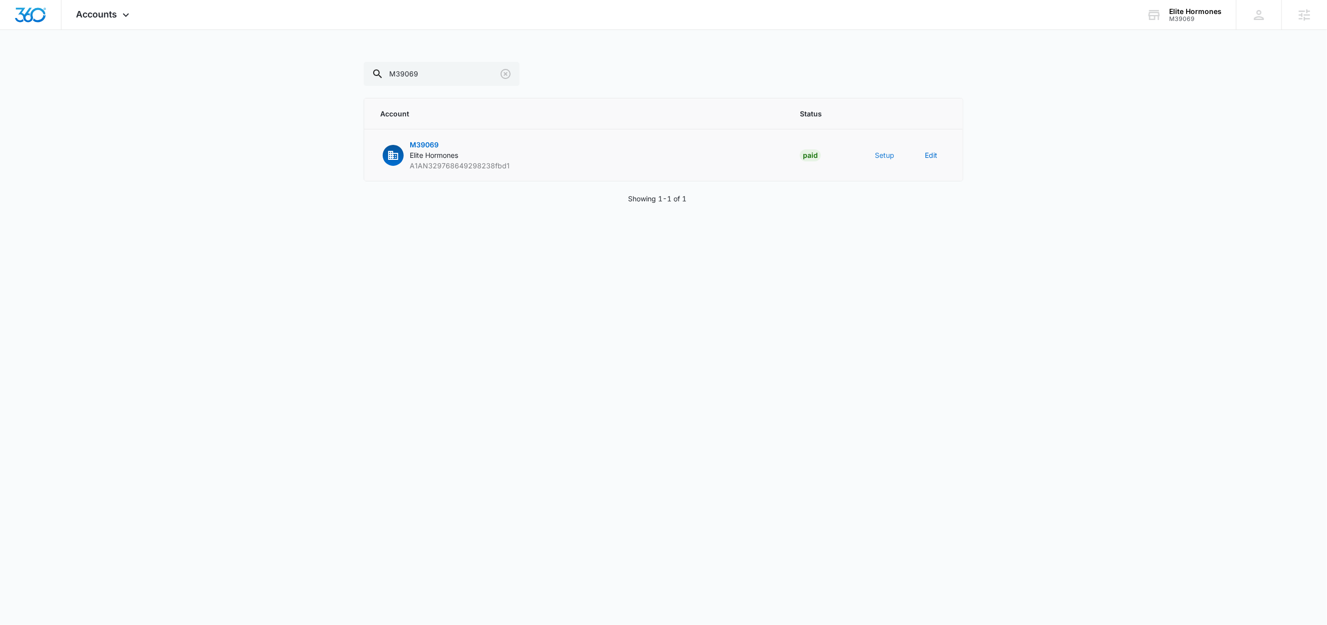
click at [886, 155] on button "Setup" at bounding box center [884, 155] width 19 height 10
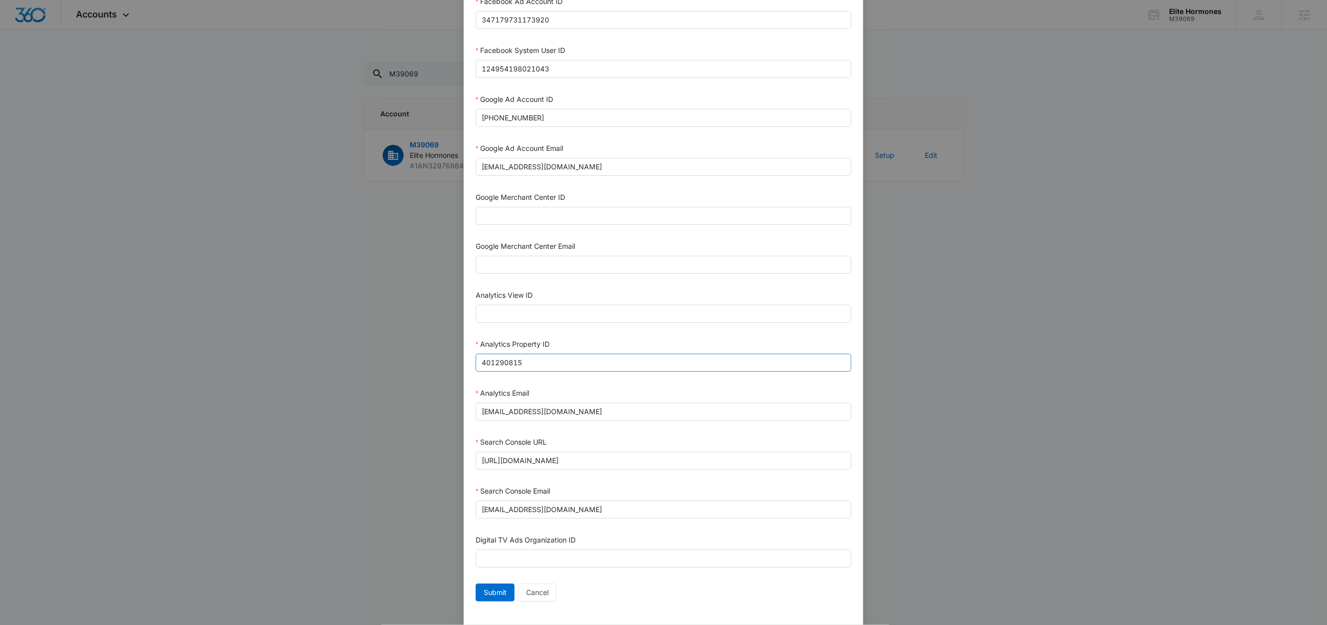
scroll to position [273, 0]
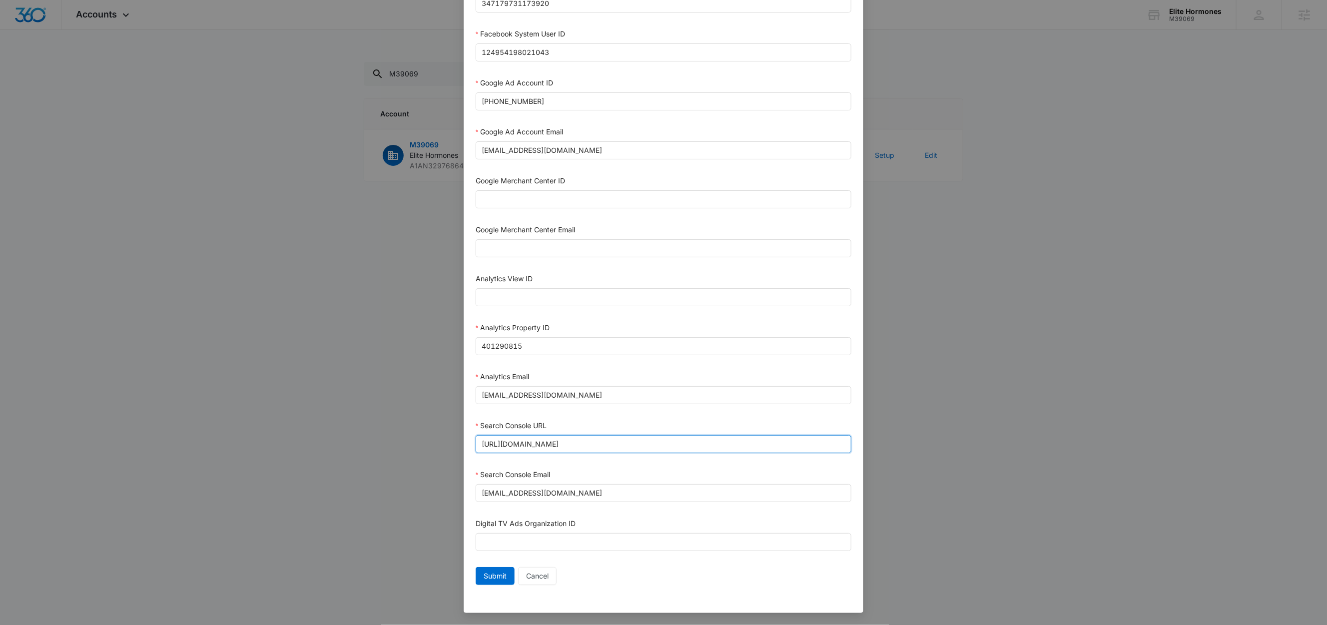
click at [586, 442] on input "[URL][DOMAIN_NAME]" at bounding box center [664, 444] width 376 height 18
